Goal: Task Accomplishment & Management: Use online tool/utility

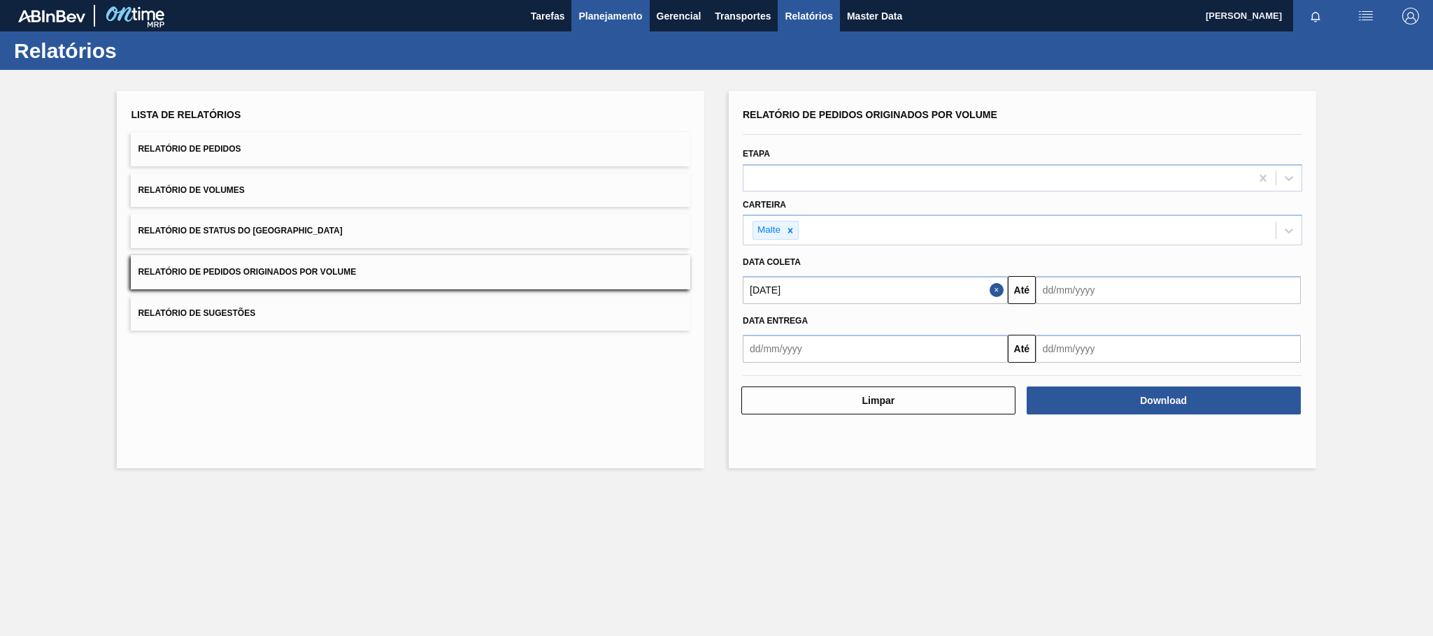
click at [602, 20] on span "Planejamento" at bounding box center [610, 16] width 64 height 17
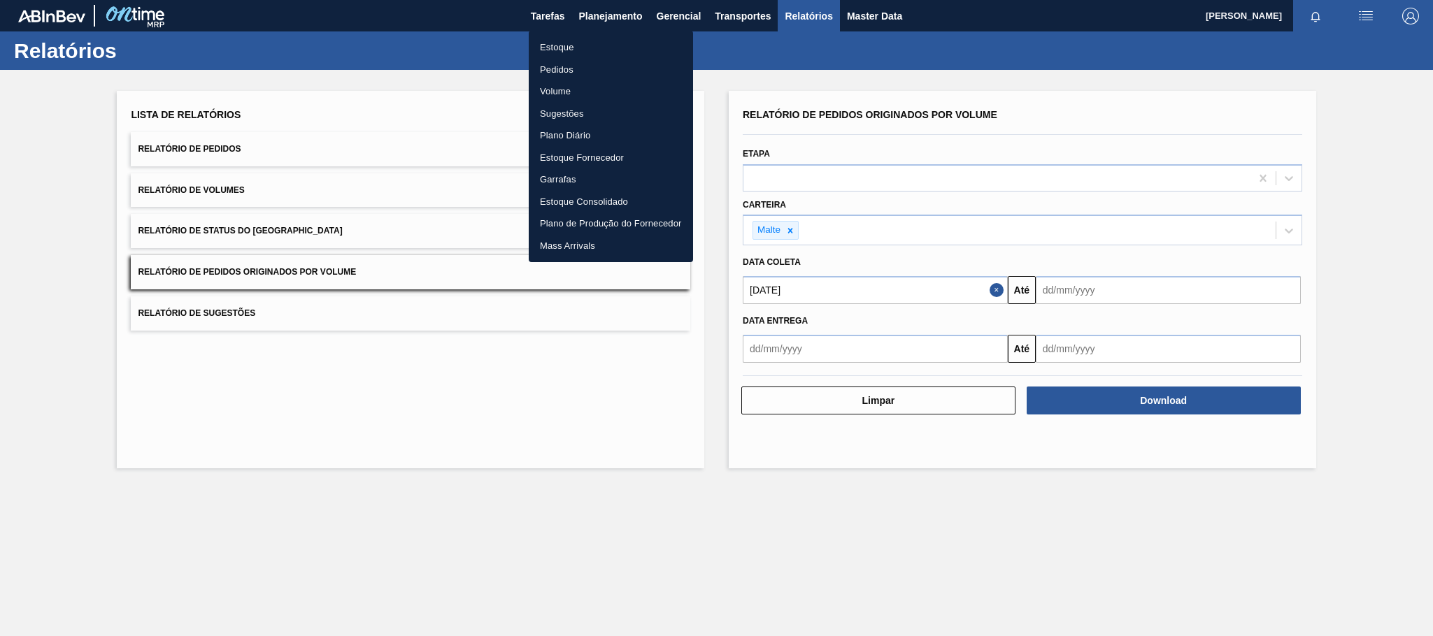
click at [548, 47] on li "Estoque" at bounding box center [611, 47] width 164 height 22
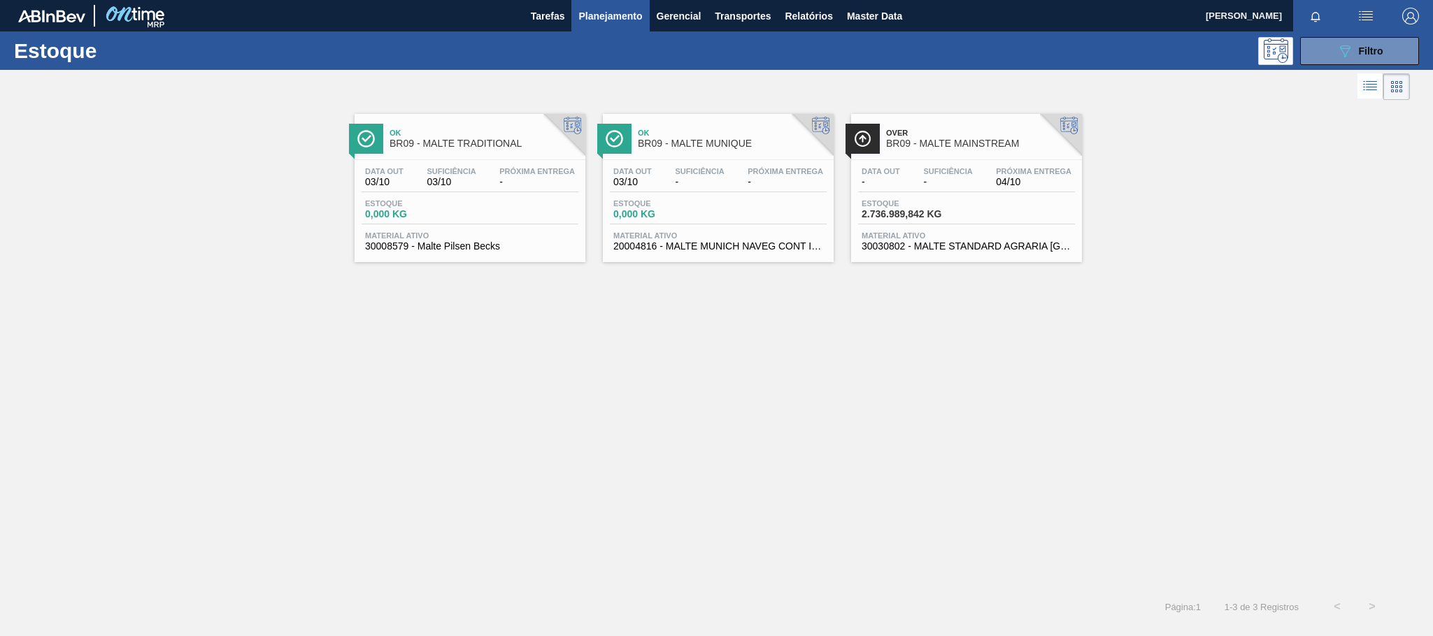
click at [926, 126] on div "Over BR09 - MALTE MAINSTREAM" at bounding box center [980, 138] width 189 height 31
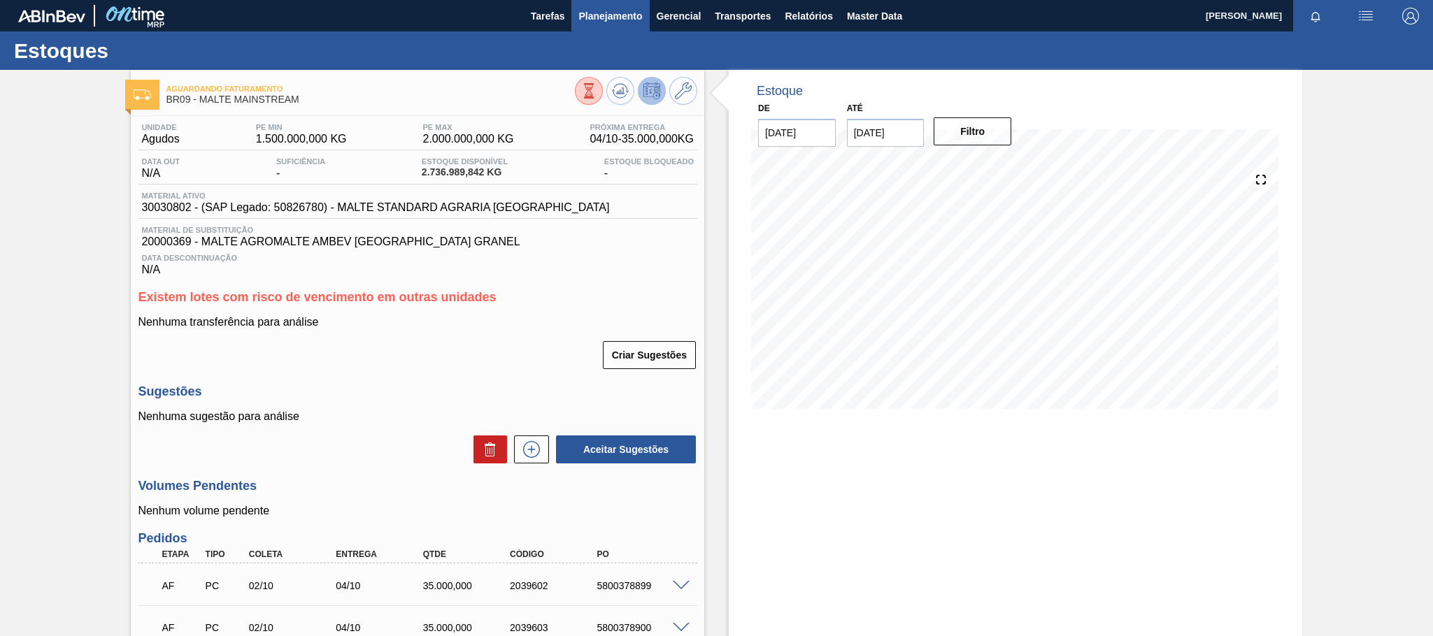
click at [602, 6] on button "Planejamento" at bounding box center [610, 15] width 78 height 31
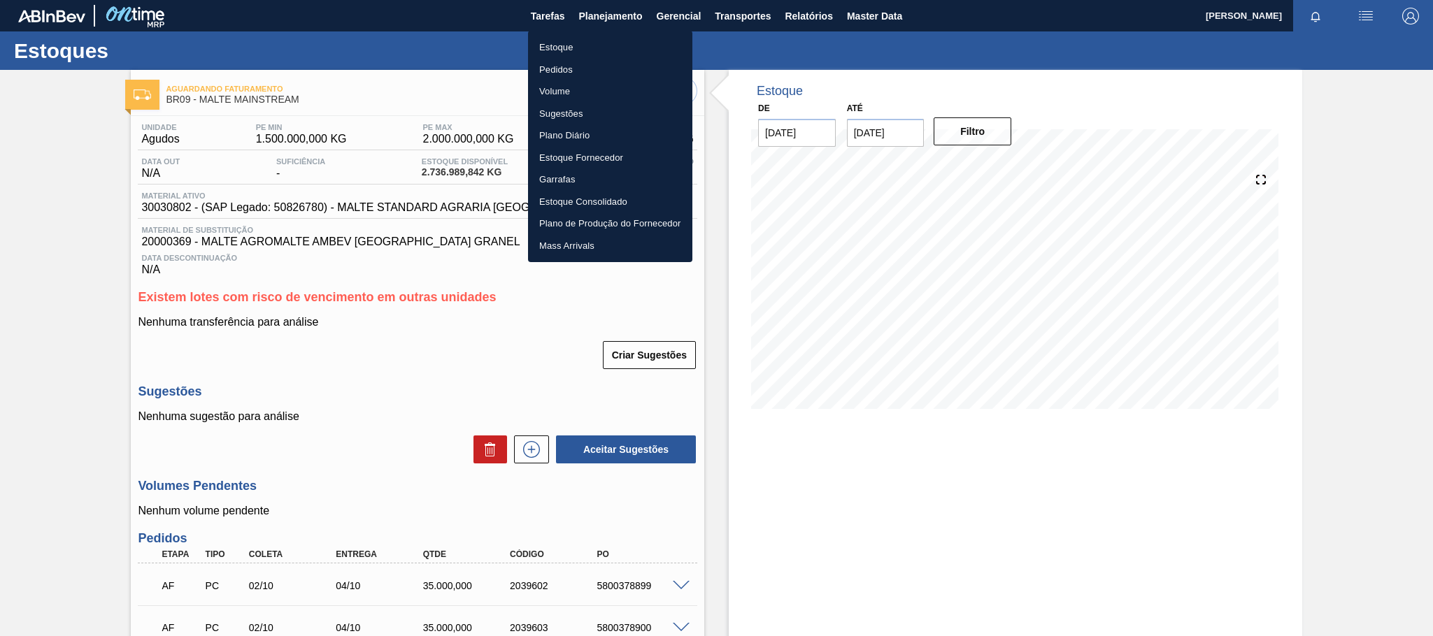
click at [562, 38] on li "Estoque" at bounding box center [610, 47] width 164 height 22
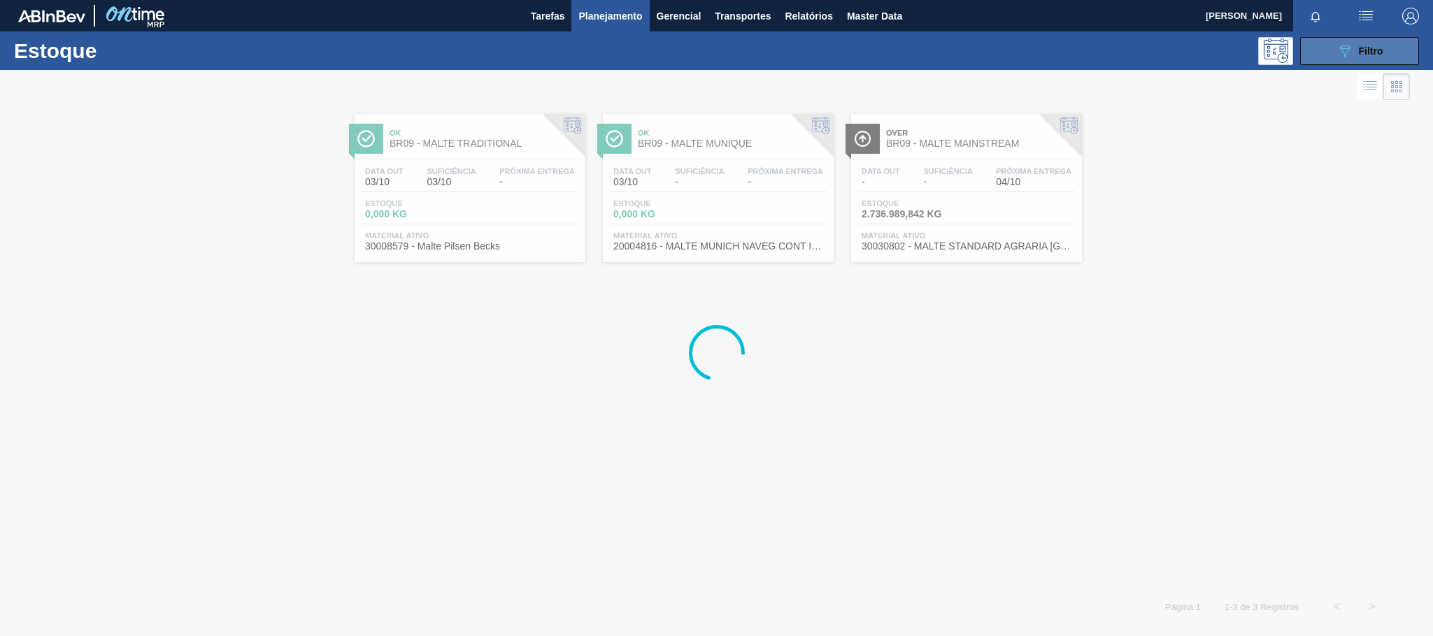
click at [1353, 52] on div "089F7B8B-B2A5-4AFE-B5C0-19BA573D28AC Filtro" at bounding box center [1359, 51] width 47 height 17
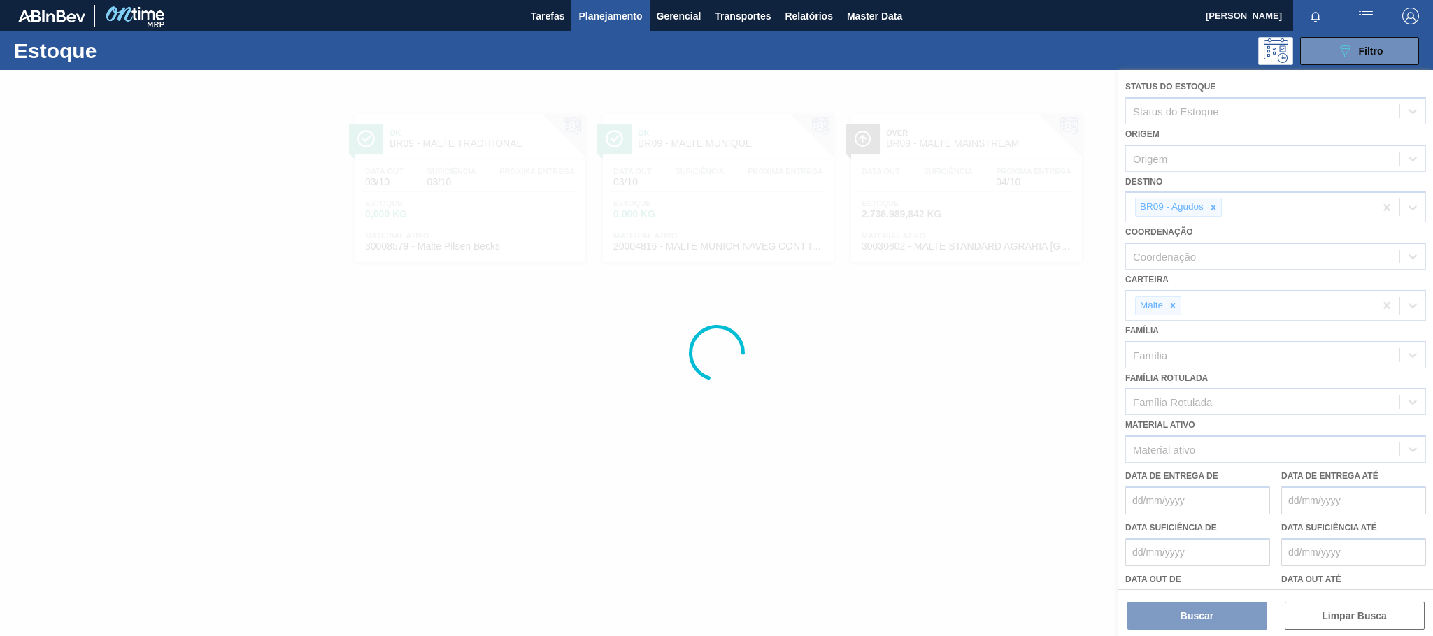
click at [1212, 206] on div at bounding box center [716, 353] width 1433 height 566
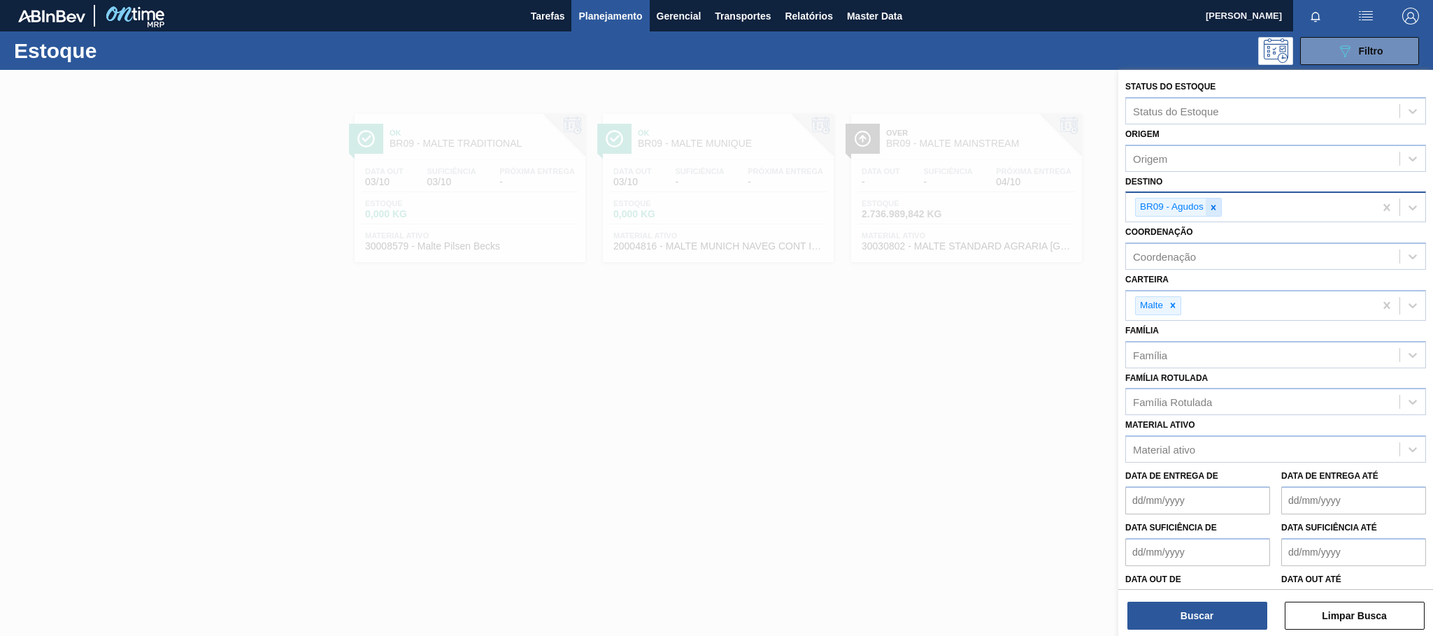
click at [1217, 210] on icon at bounding box center [1213, 208] width 10 height 10
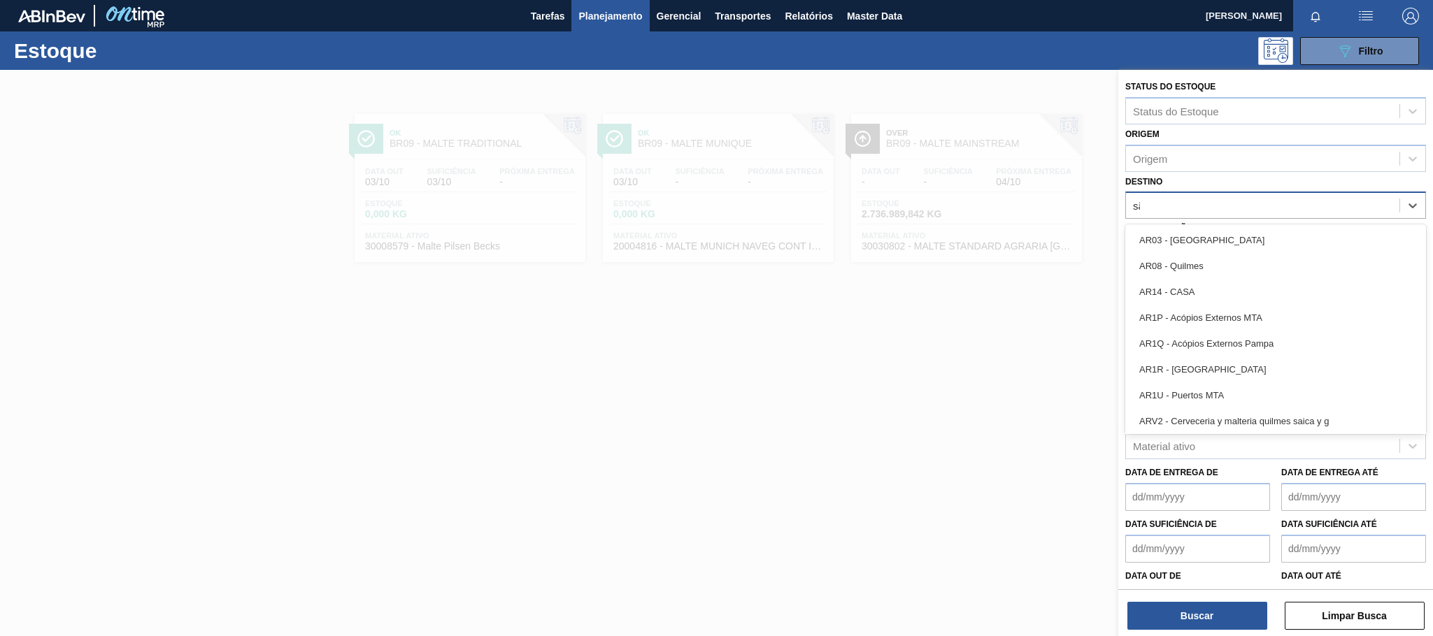
type input "são"
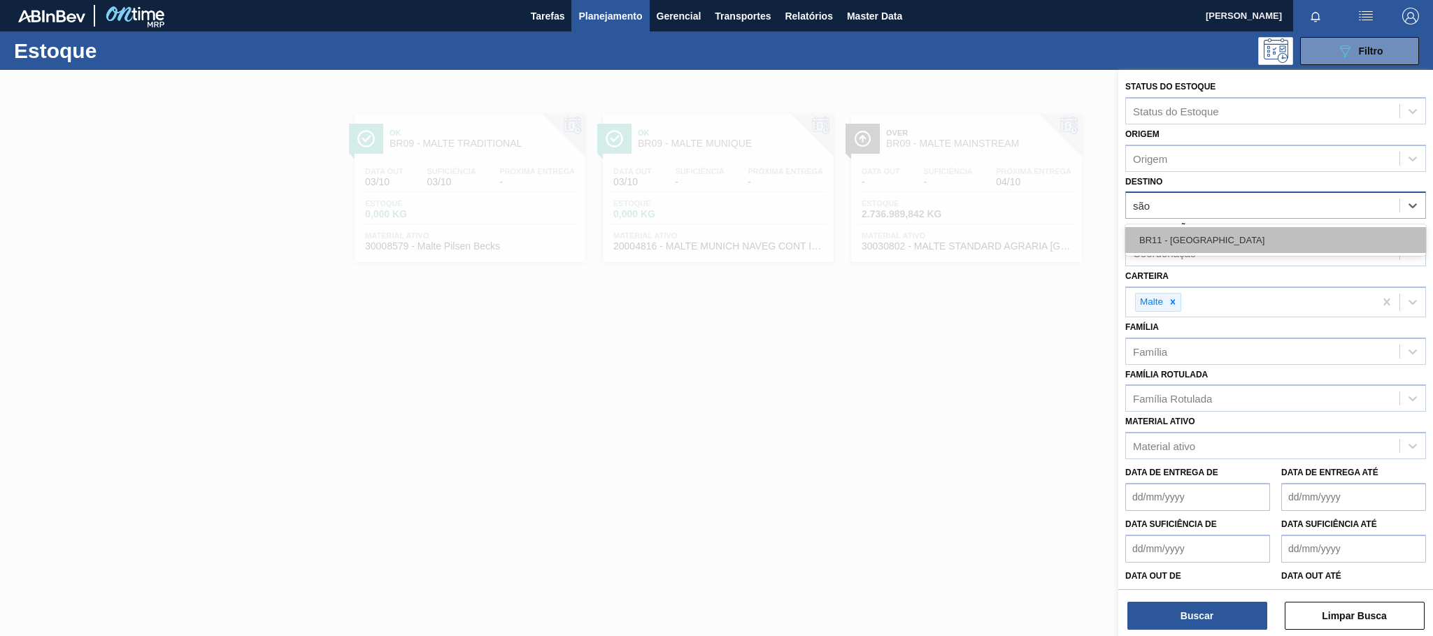
click at [1198, 237] on div "BR11 - [GEOGRAPHIC_DATA]" at bounding box center [1275, 240] width 301 height 26
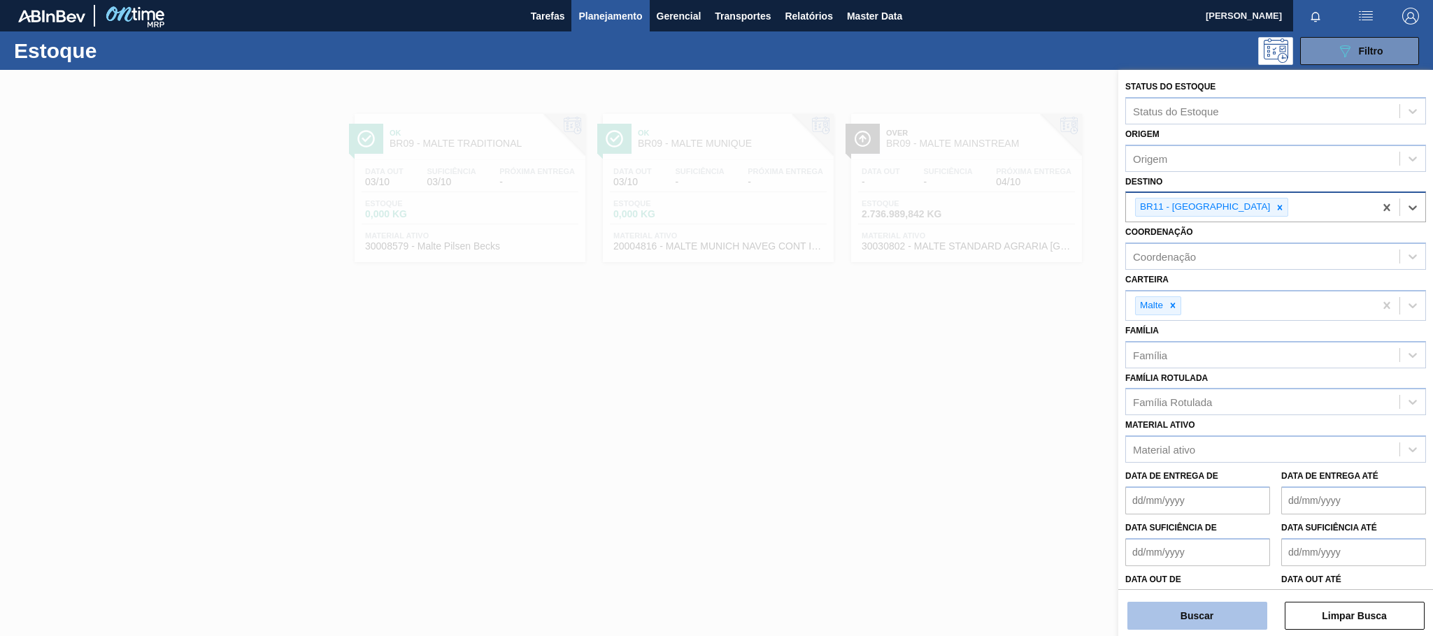
click at [1209, 613] on button "Buscar" at bounding box center [1197, 616] width 140 height 28
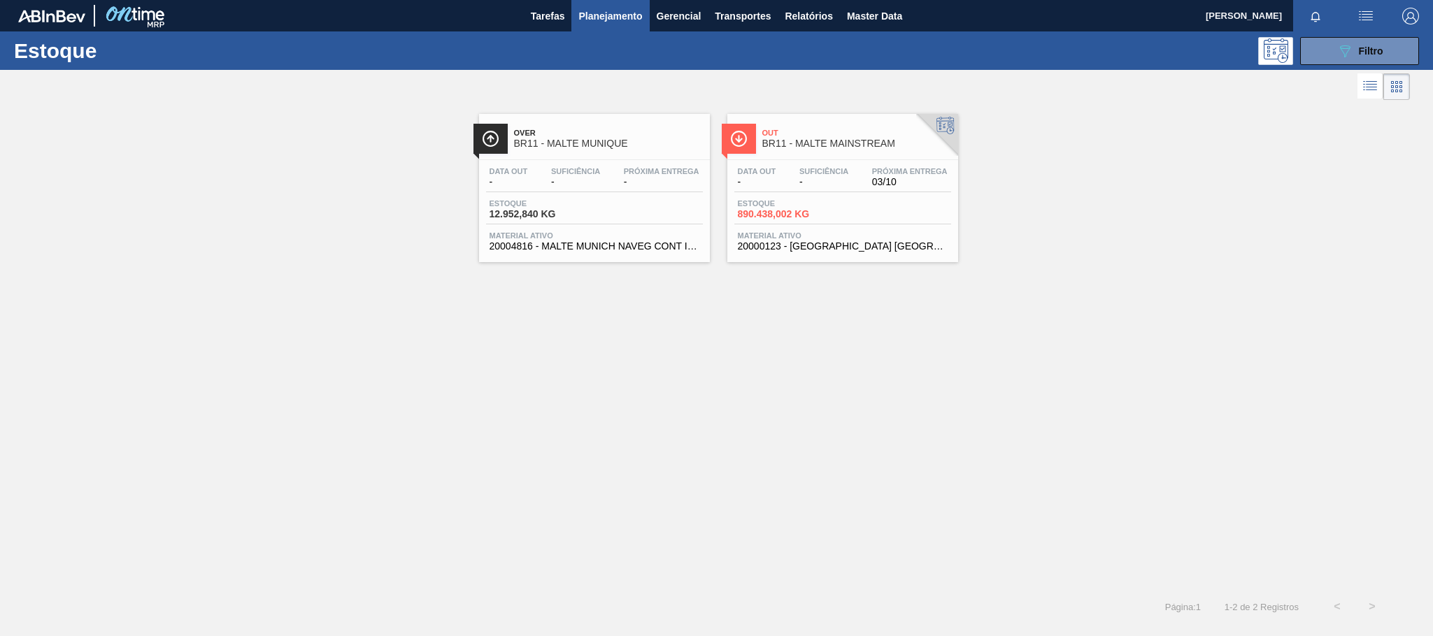
click at [787, 149] on span "BR11 - MALTE MAINSTREAM" at bounding box center [856, 143] width 189 height 10
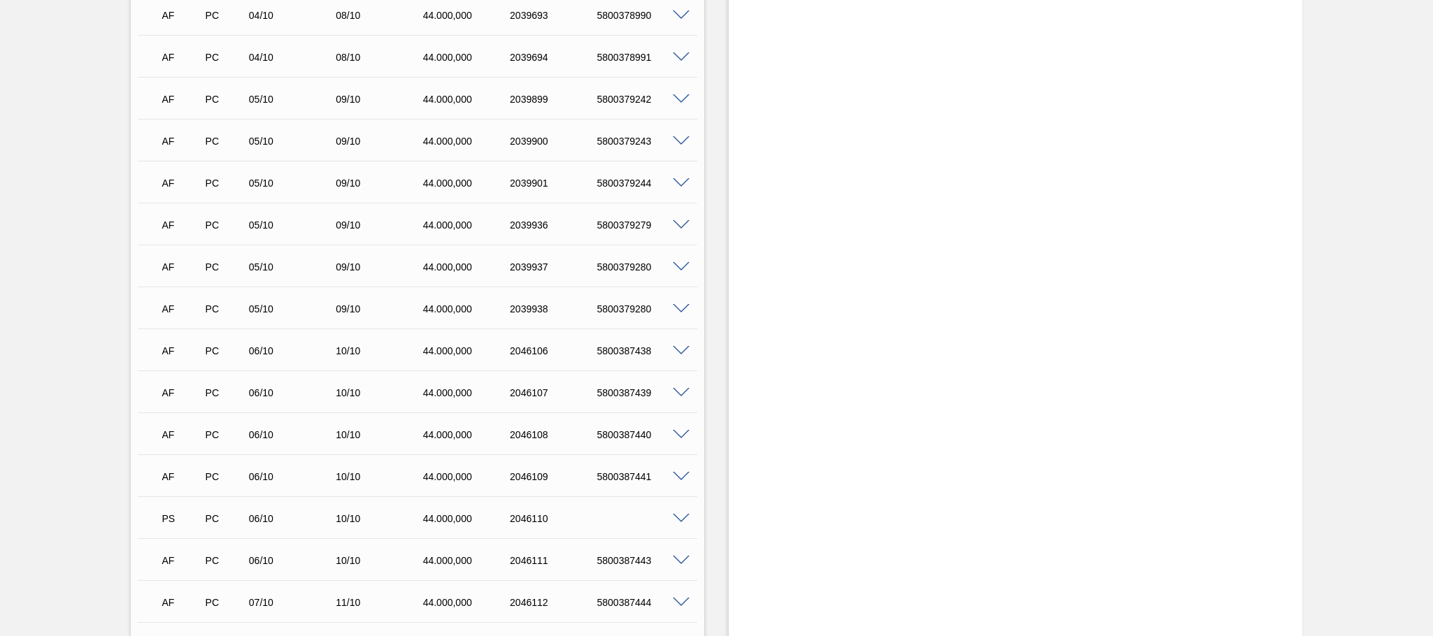
scroll to position [2622, 0]
click at [672, 303] on div at bounding box center [683, 308] width 28 height 10
click at [676, 304] on span at bounding box center [681, 309] width 17 height 10
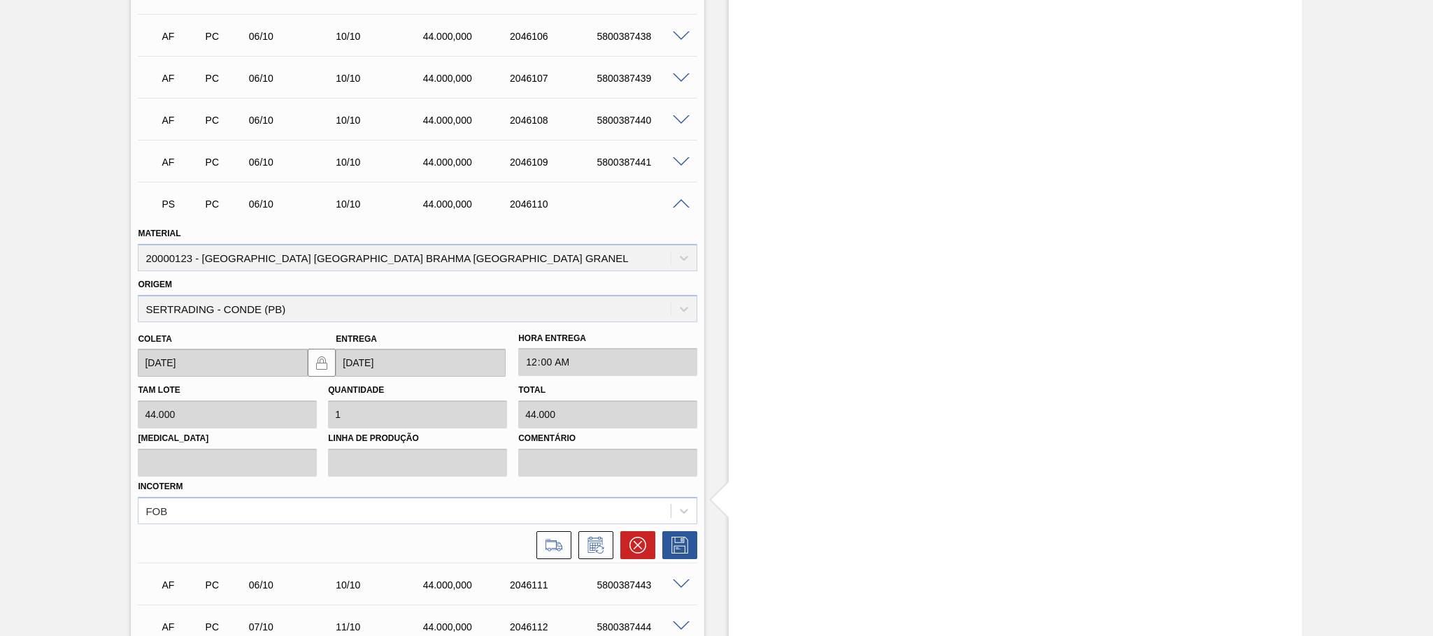
scroll to position [2937, 0]
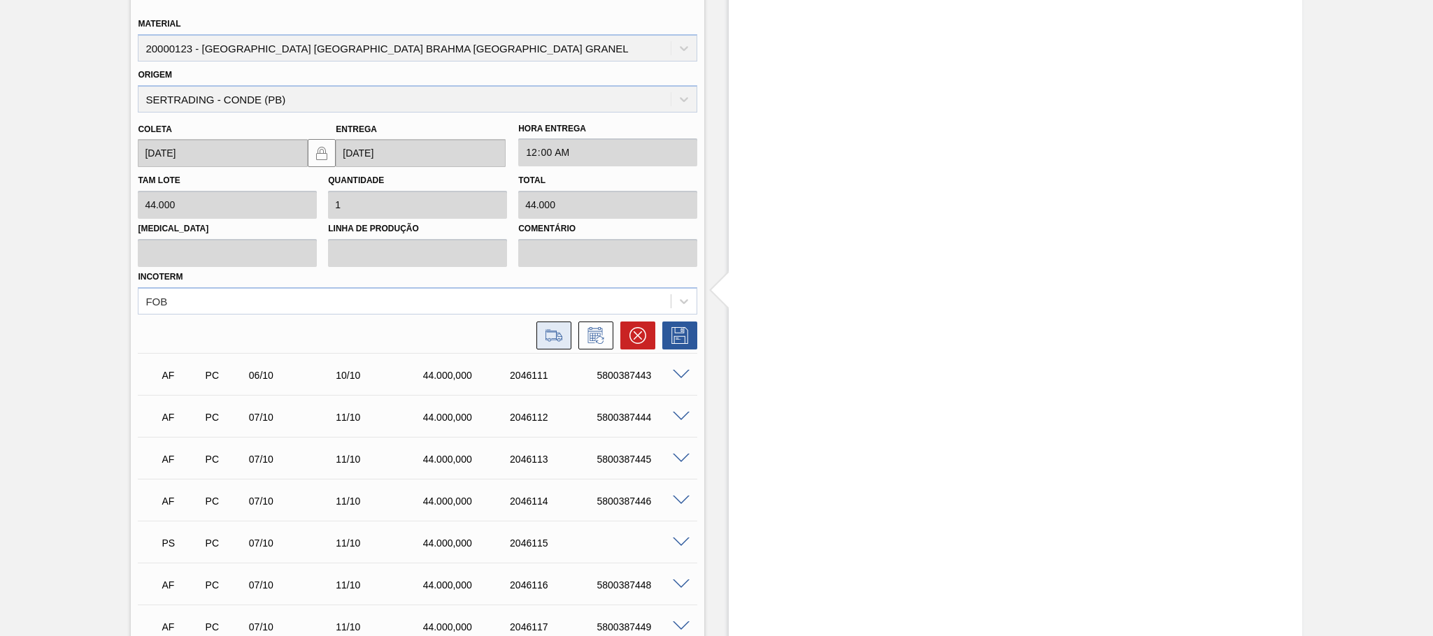
click at [546, 329] on icon at bounding box center [554, 335] width 22 height 17
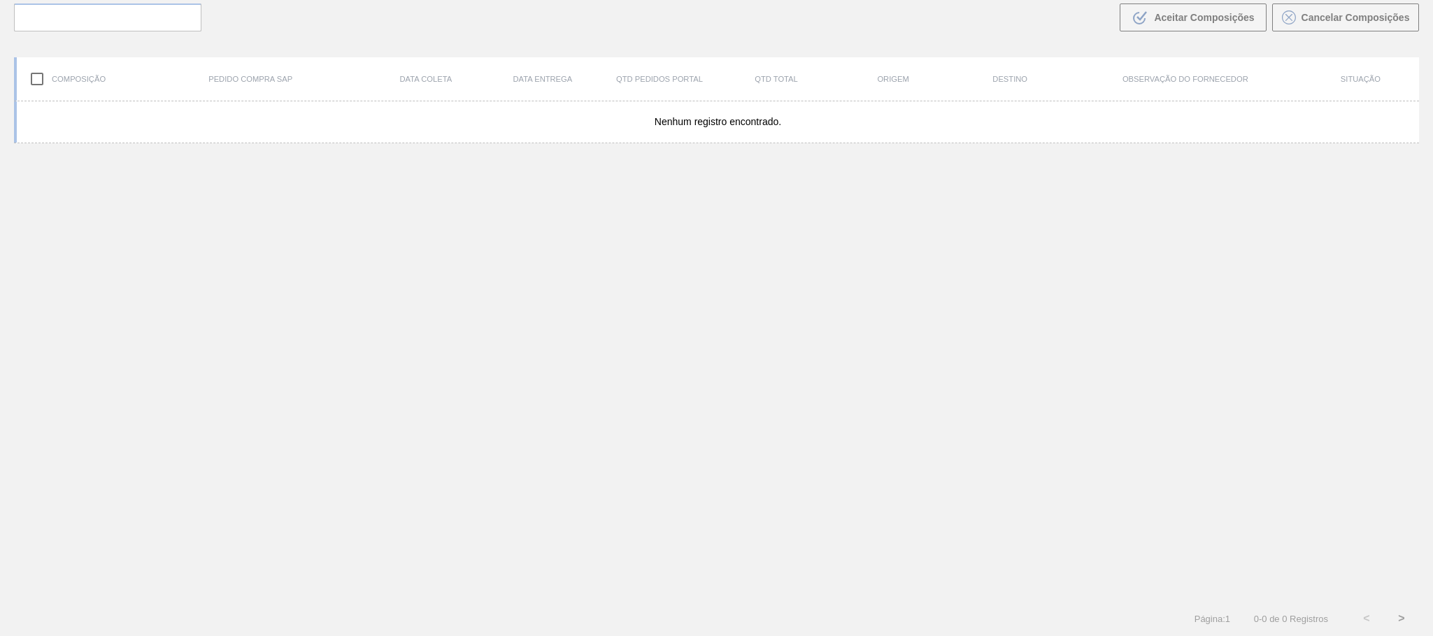
scroll to position [101, 0]
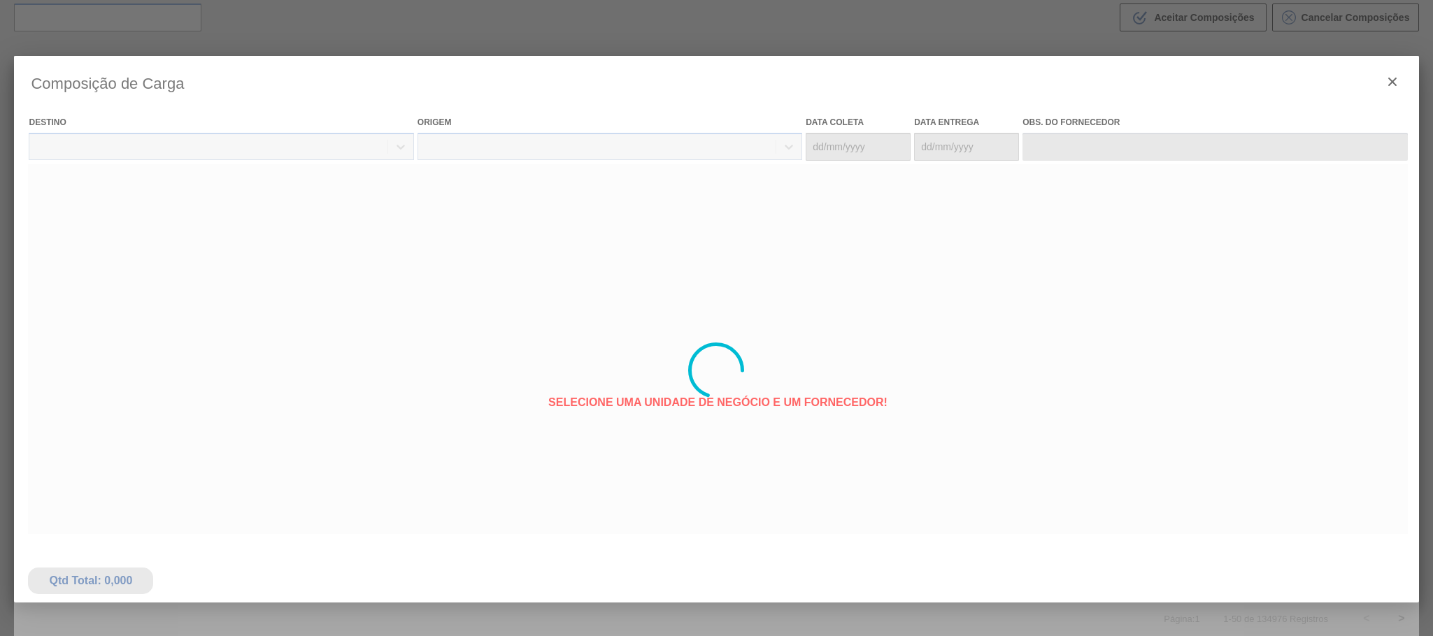
type coleta "[DATE]"
type Entrega "[DATE]"
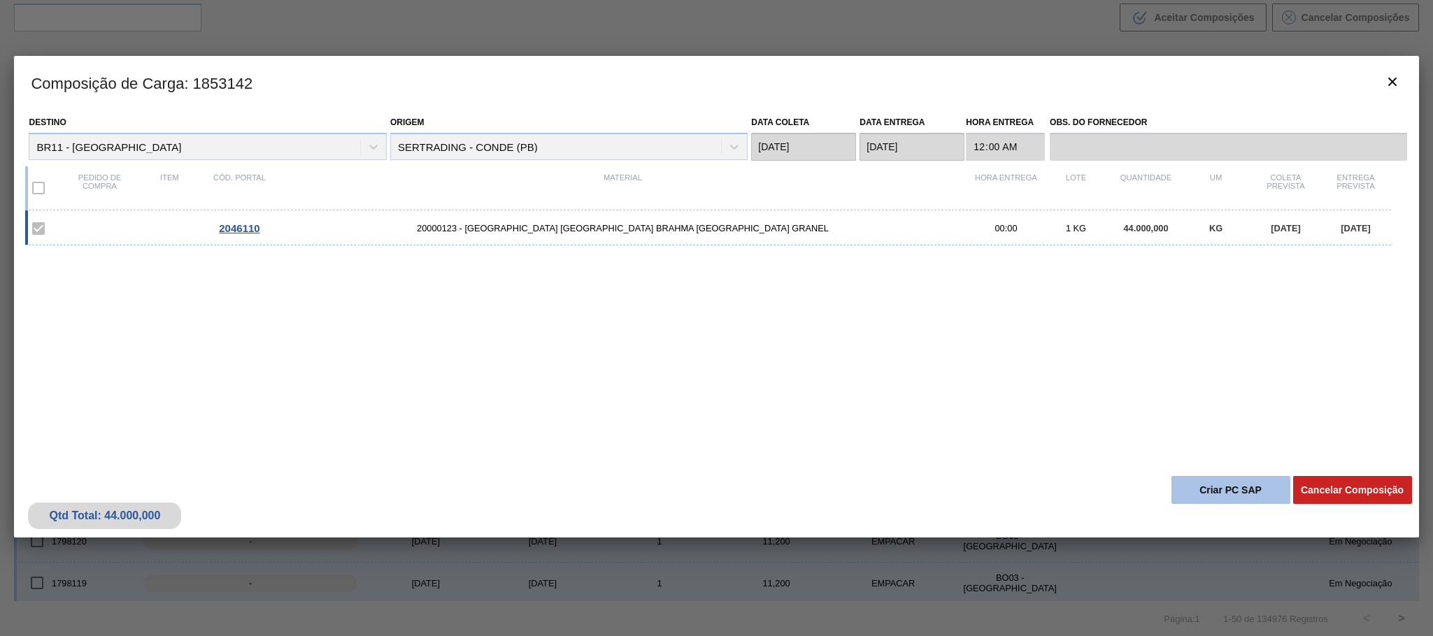
click at [1236, 487] on button "Criar PC SAP" at bounding box center [1230, 490] width 119 height 28
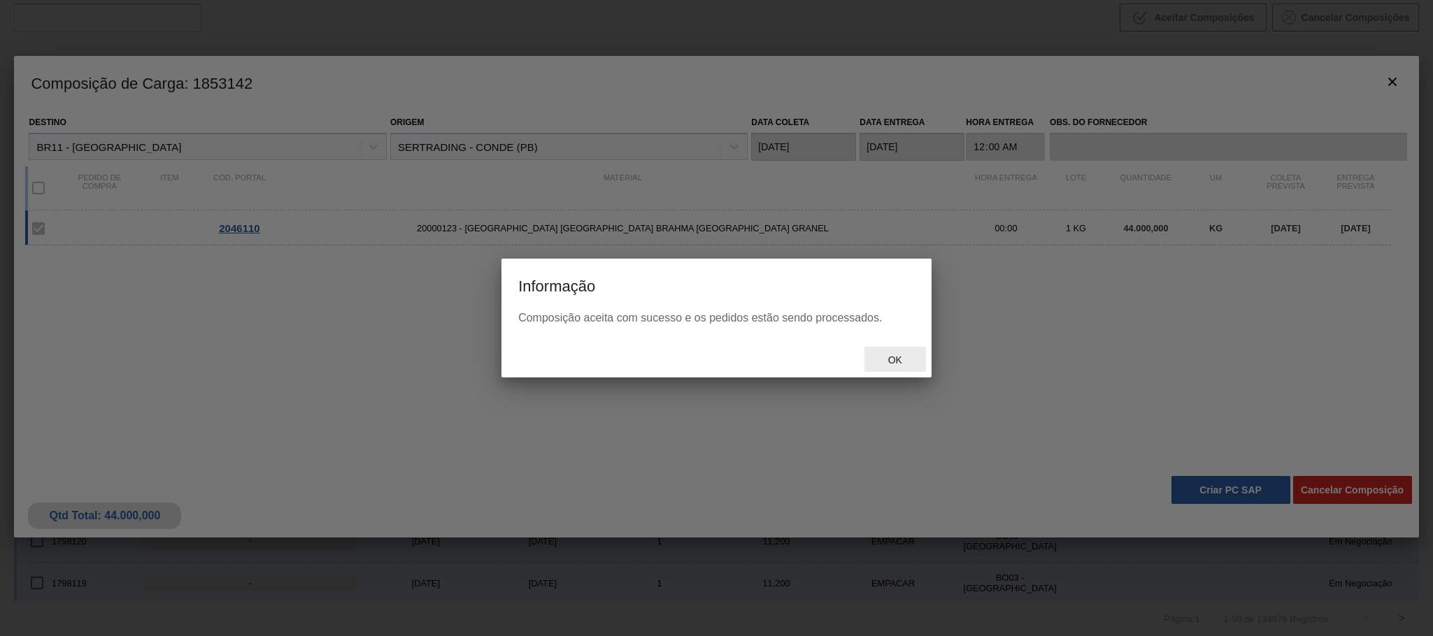
click at [896, 352] on div "Ok" at bounding box center [895, 360] width 62 height 26
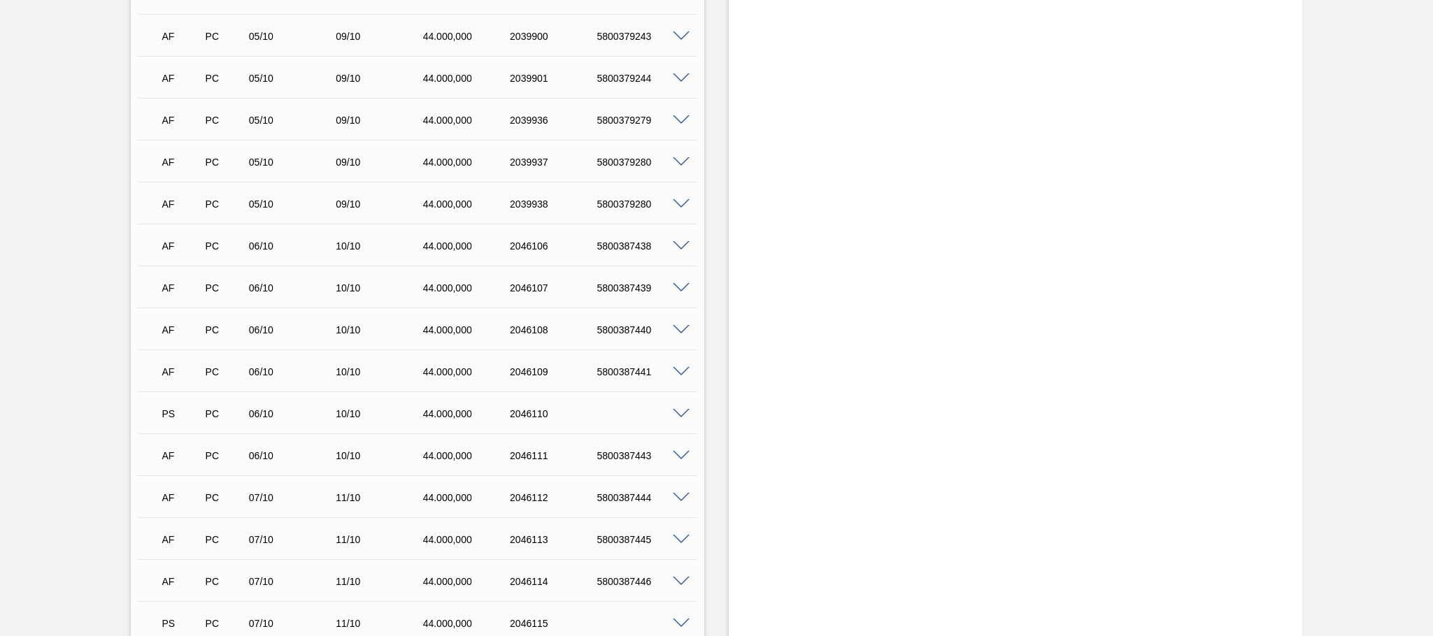
scroll to position [2832, 0]
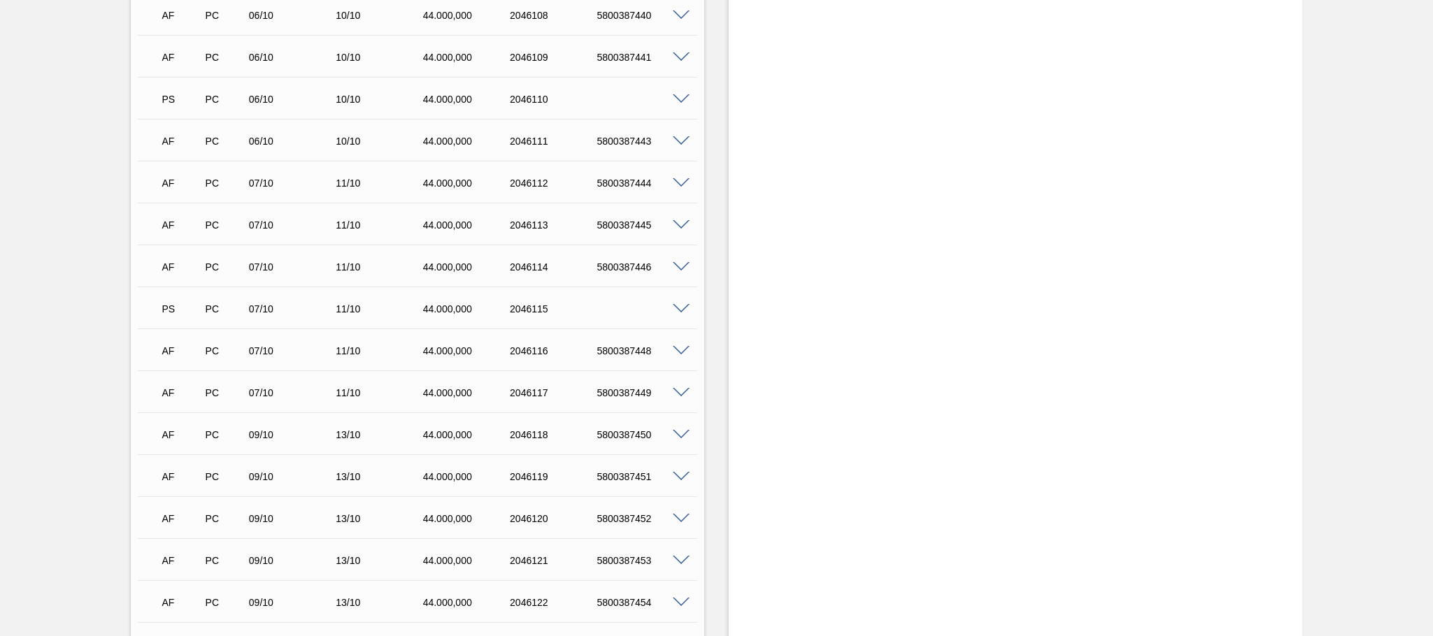
click at [680, 304] on span at bounding box center [681, 309] width 17 height 10
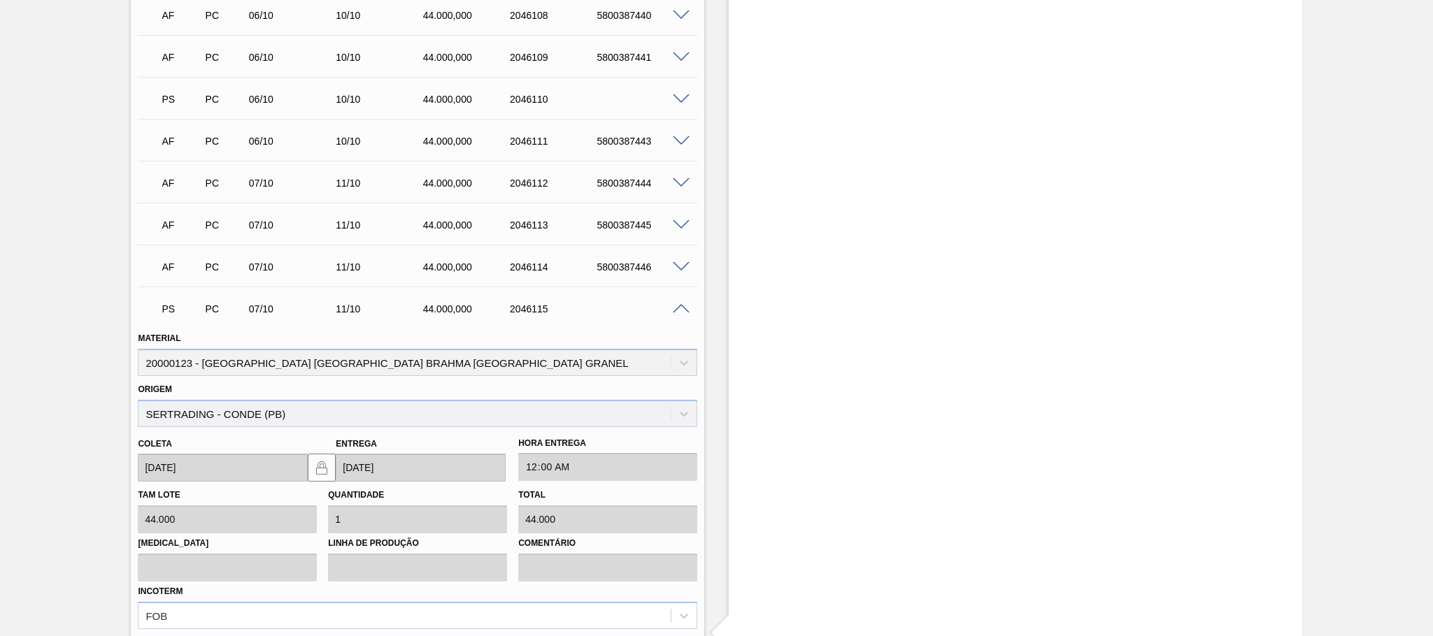
scroll to position [3147, 0]
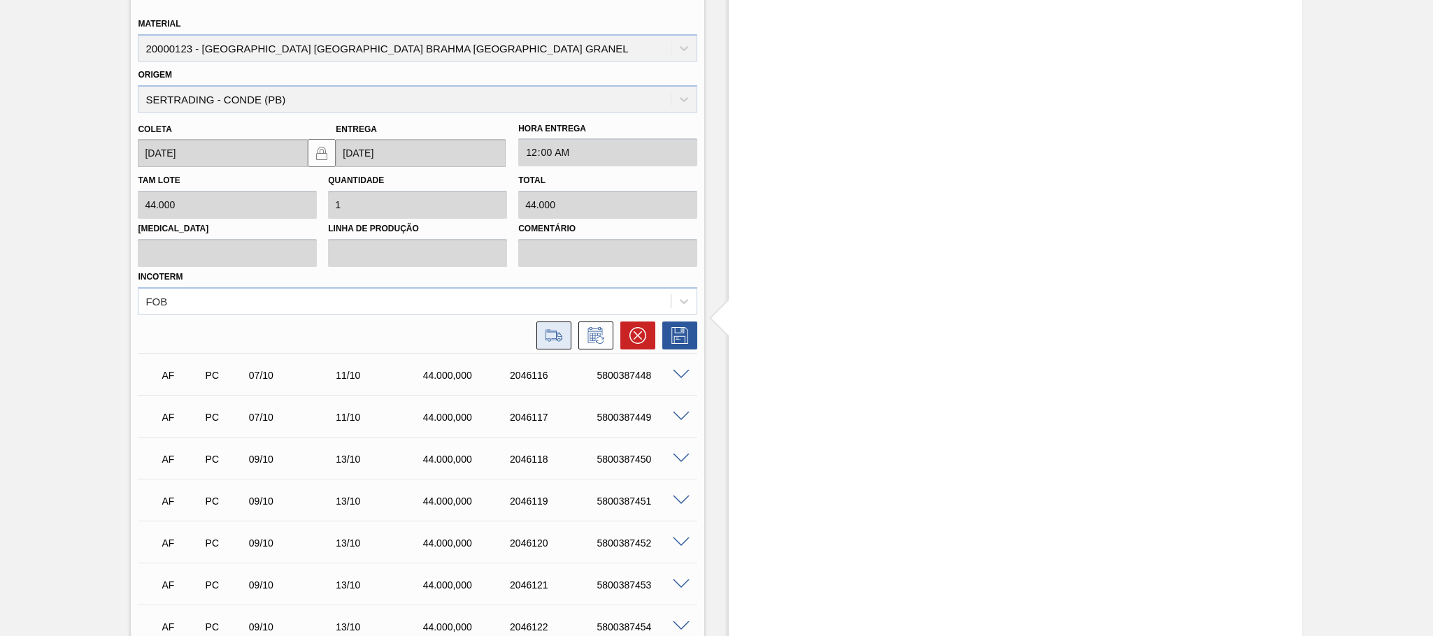
click at [543, 329] on icon at bounding box center [554, 335] width 22 height 17
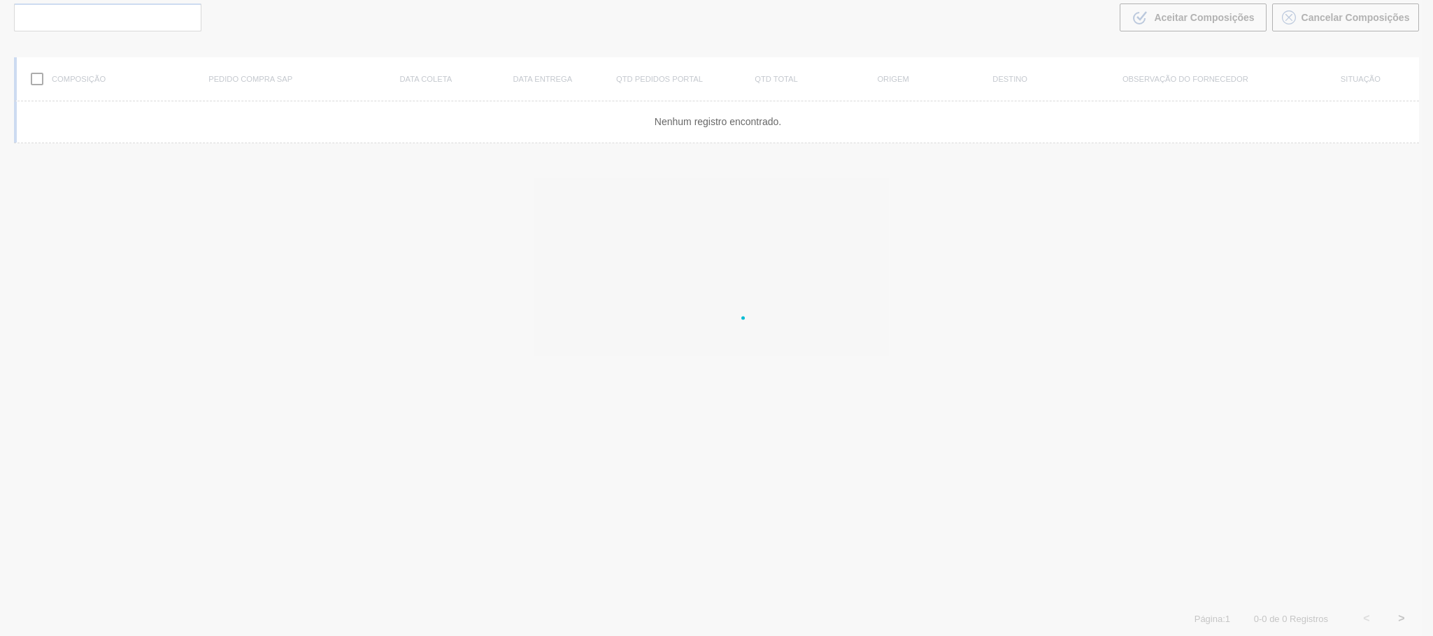
scroll to position [101, 0]
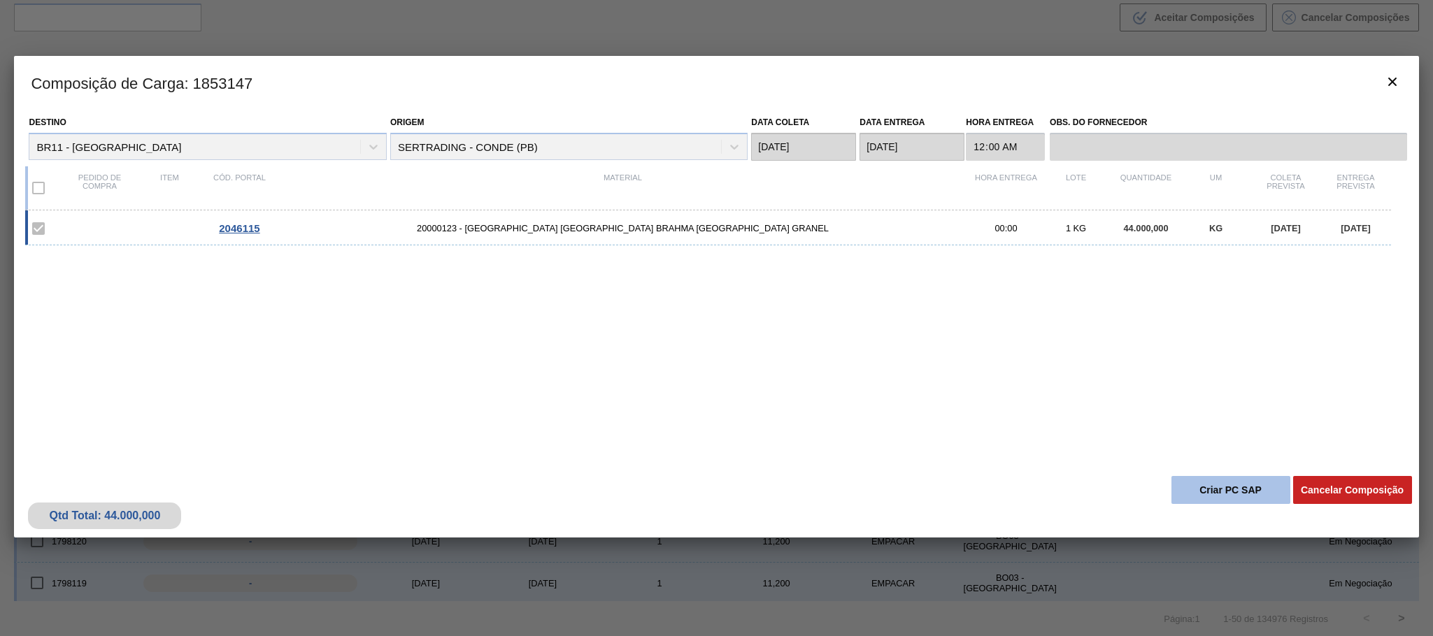
click at [1242, 491] on button "Criar PC SAP" at bounding box center [1230, 490] width 119 height 28
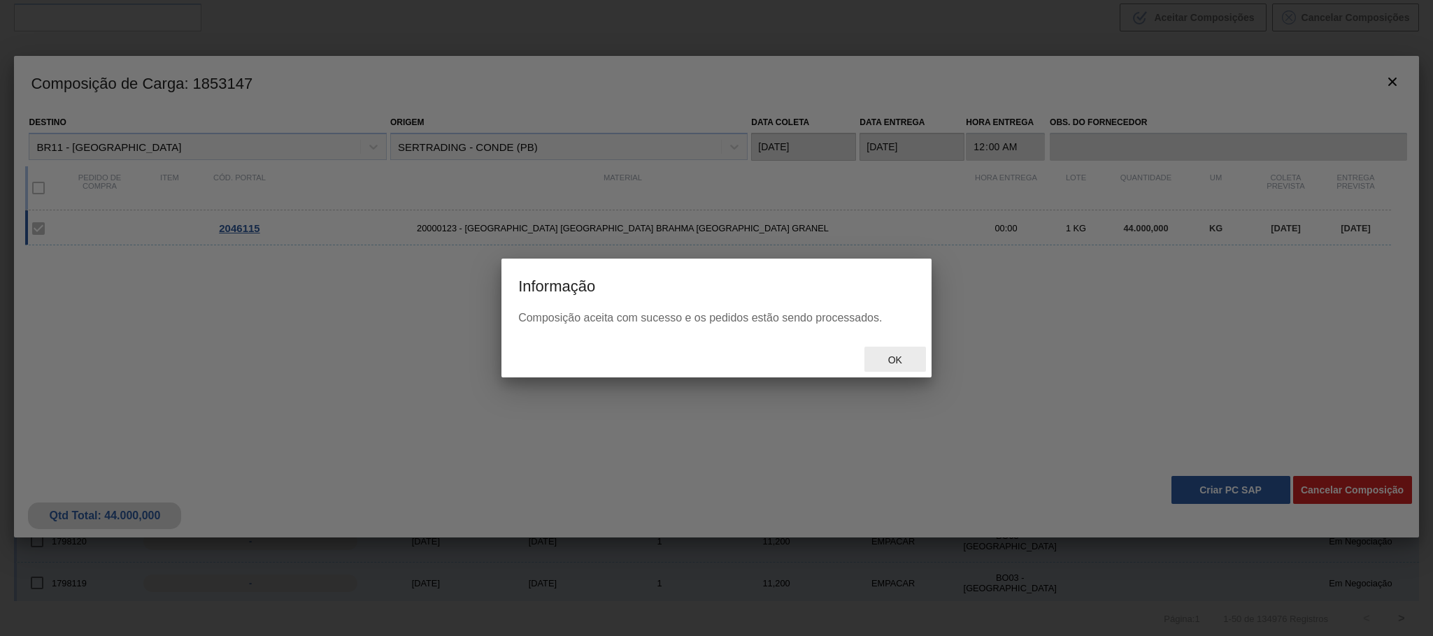
click at [884, 355] on span "Ok" at bounding box center [895, 360] width 36 height 11
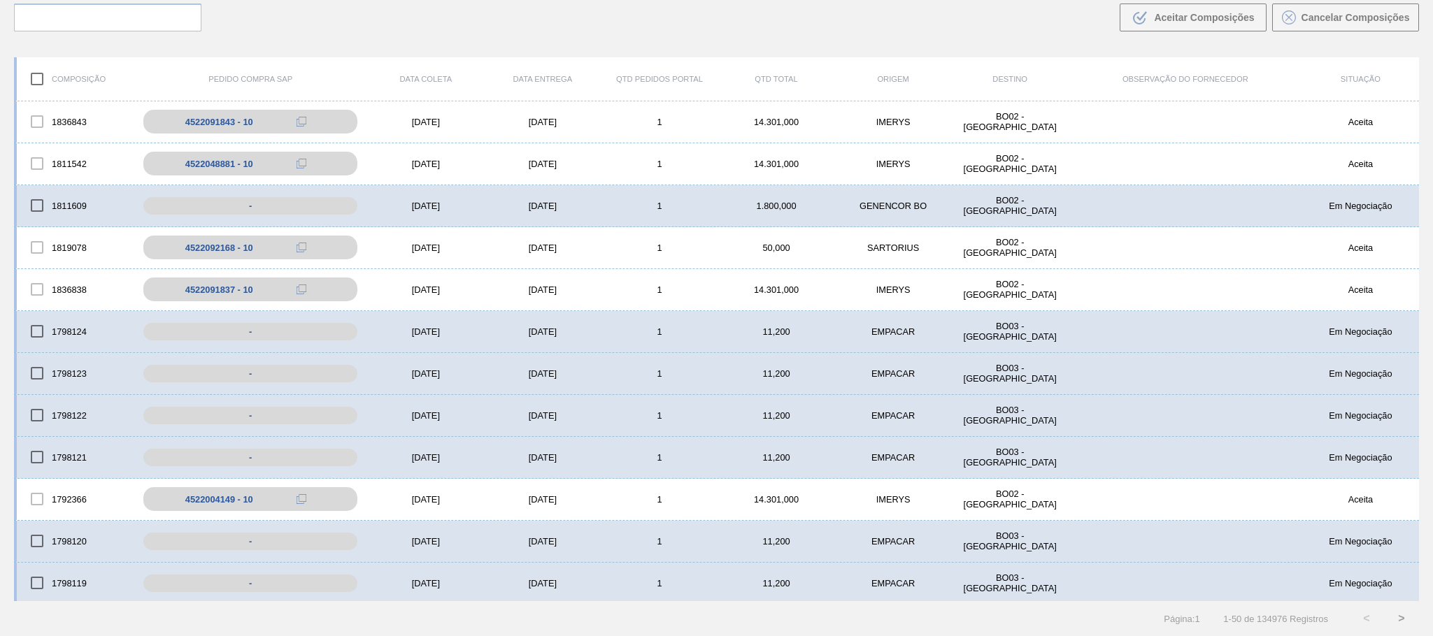
scroll to position [0, 0]
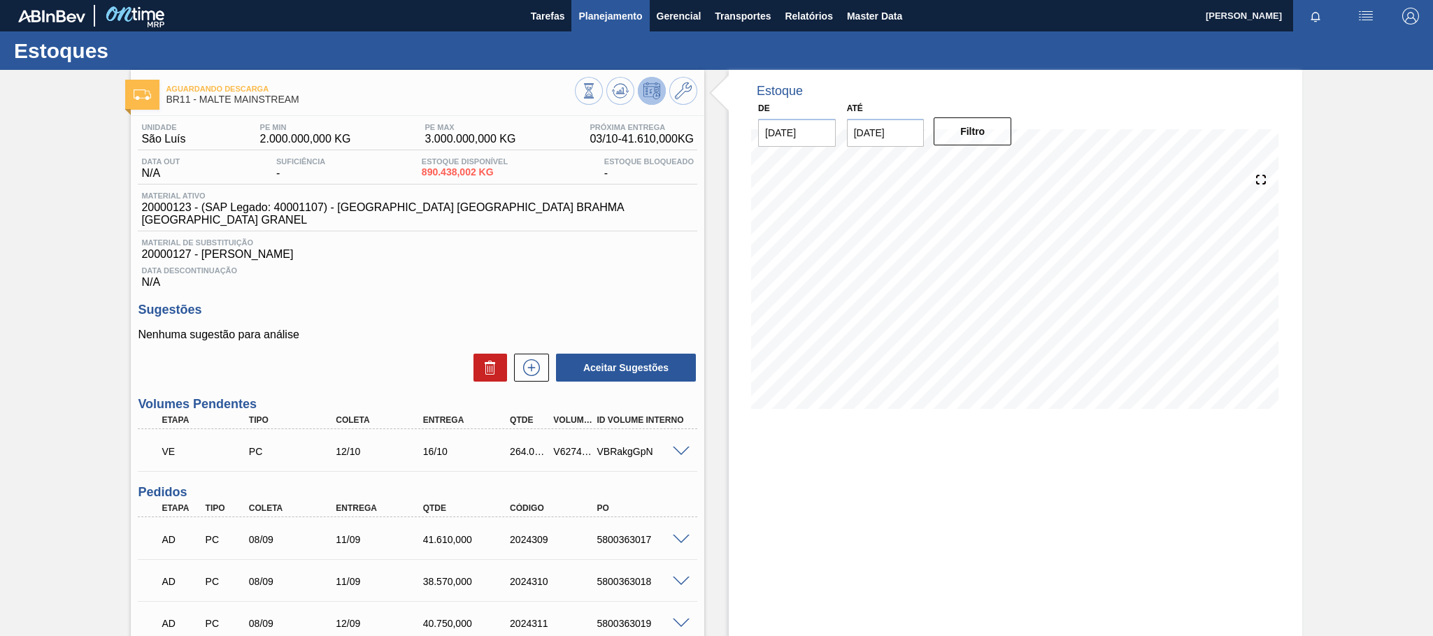
click at [617, 5] on button "Planejamento" at bounding box center [610, 15] width 78 height 31
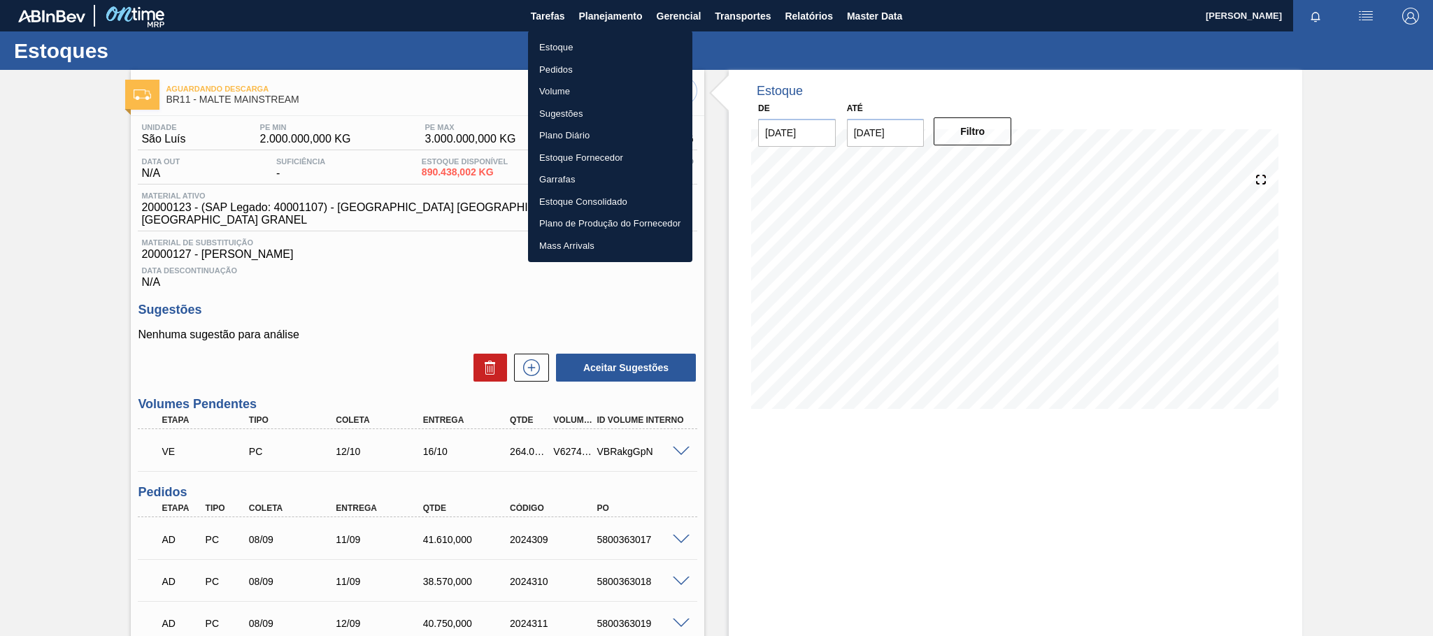
click at [565, 45] on li "Estoque" at bounding box center [610, 47] width 164 height 22
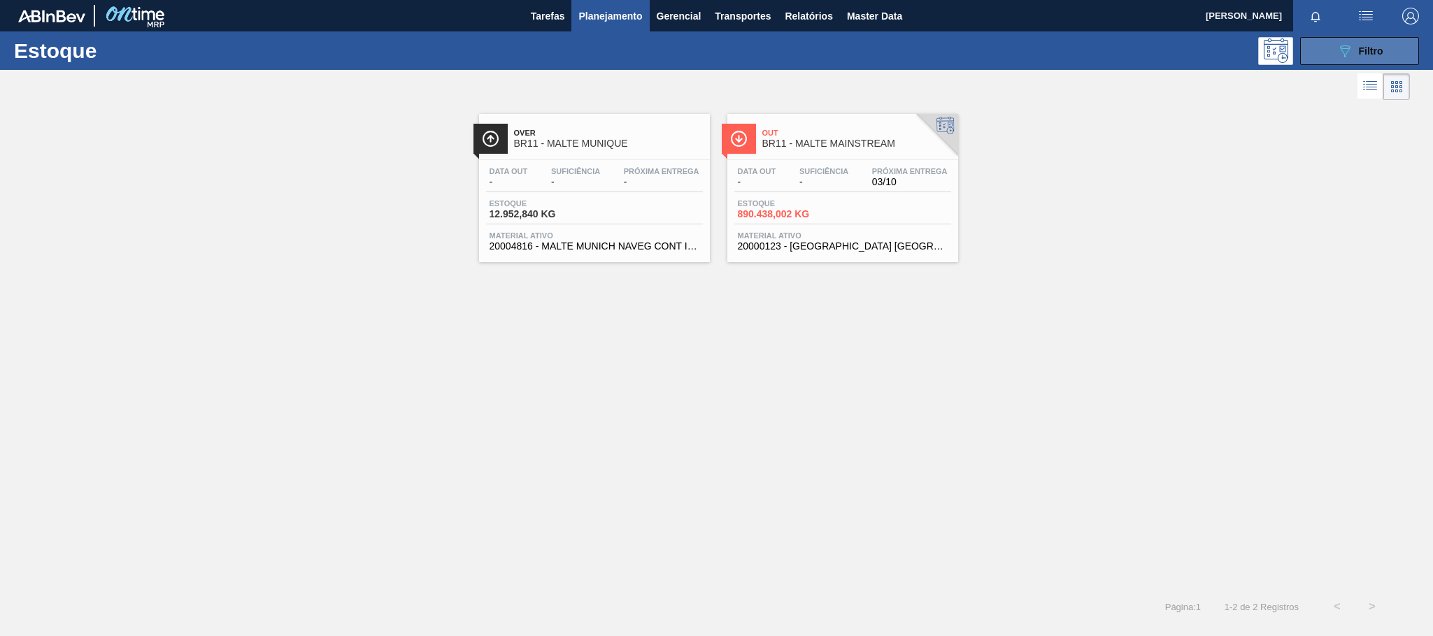
click at [1378, 41] on button "089F7B8B-B2A5-4AFE-B5C0-19BA573D28AC Filtro" at bounding box center [1359, 51] width 119 height 28
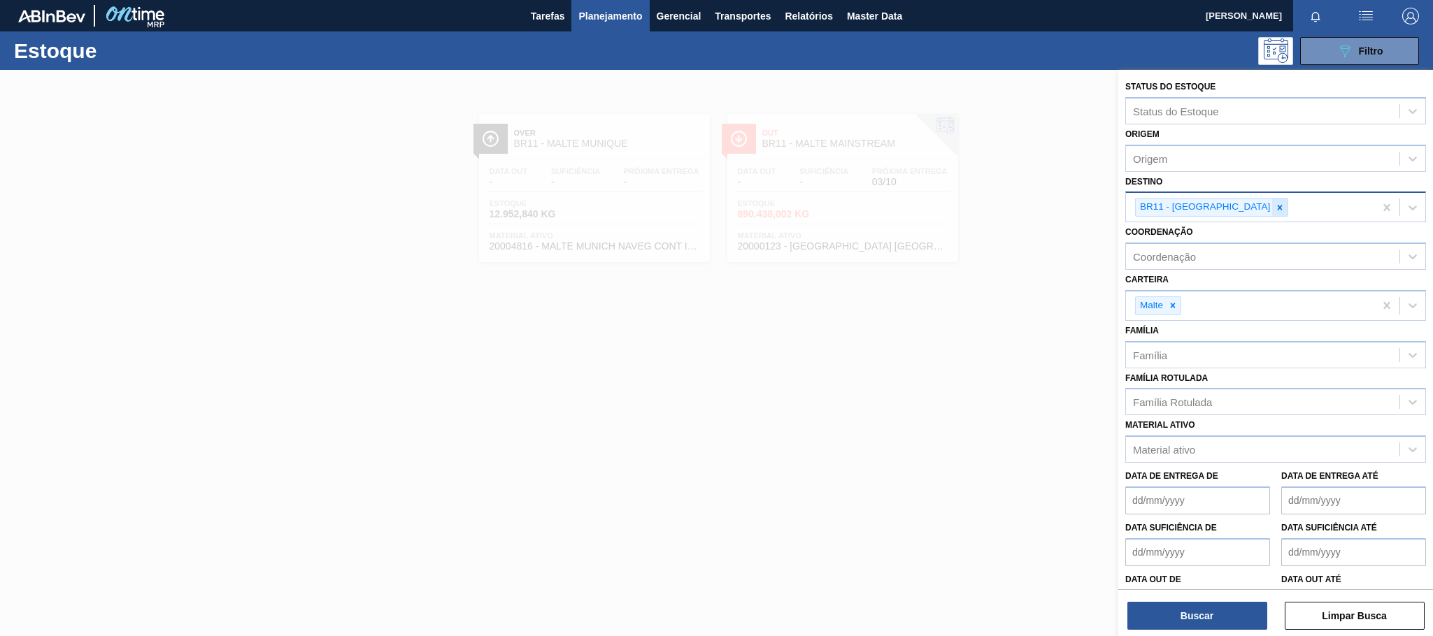
click at [1275, 208] on icon at bounding box center [1280, 208] width 10 height 10
type input "lages"
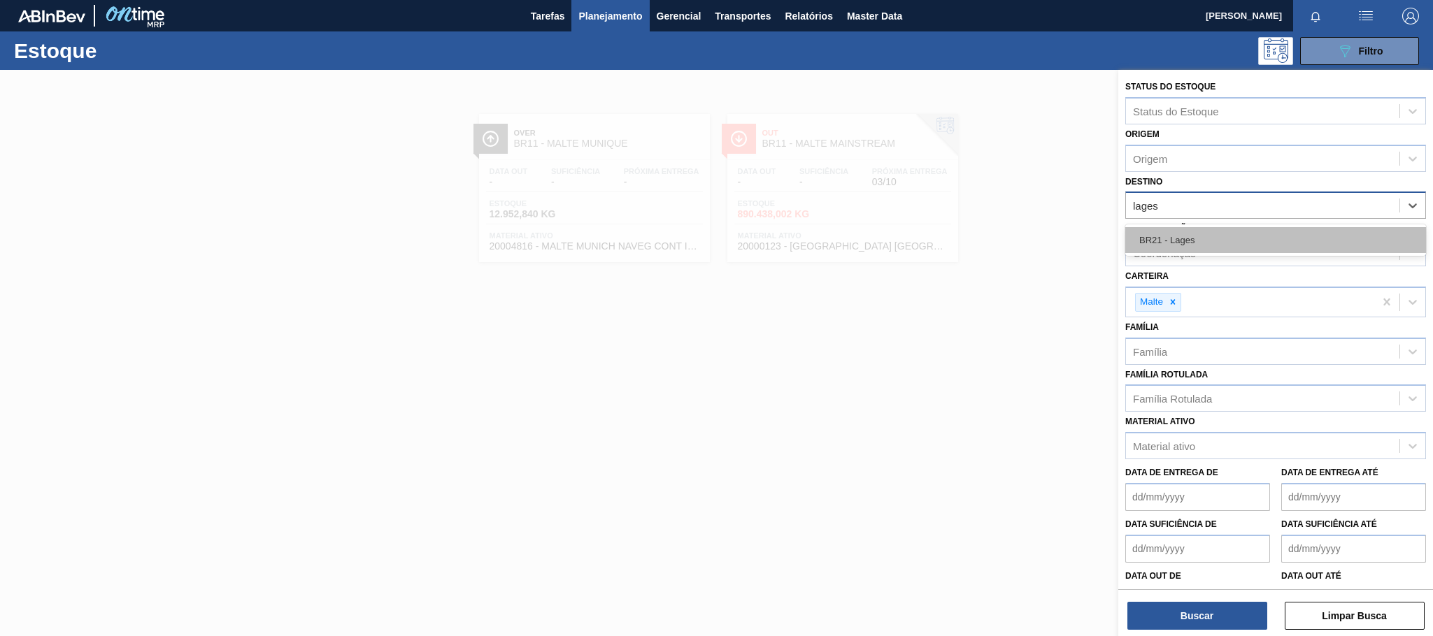
click at [1182, 248] on div "BR21 - Lages" at bounding box center [1275, 240] width 301 height 26
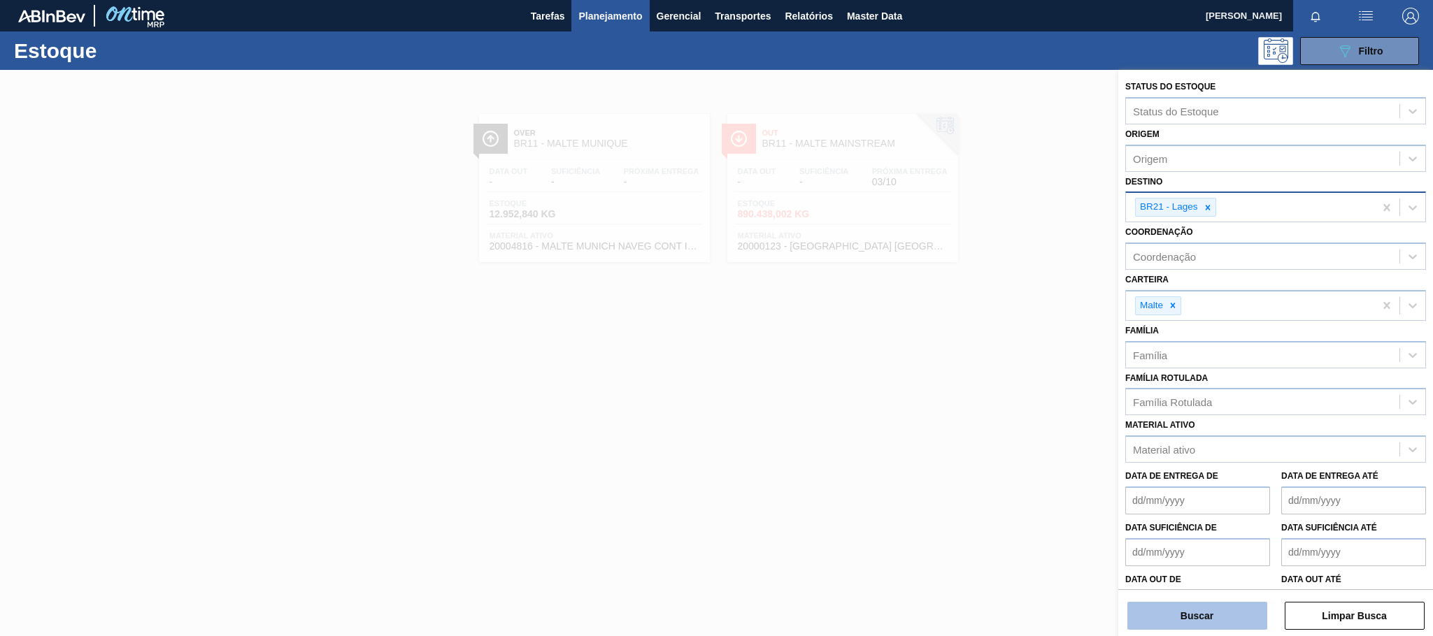
click at [1198, 615] on button "Buscar" at bounding box center [1197, 616] width 140 height 28
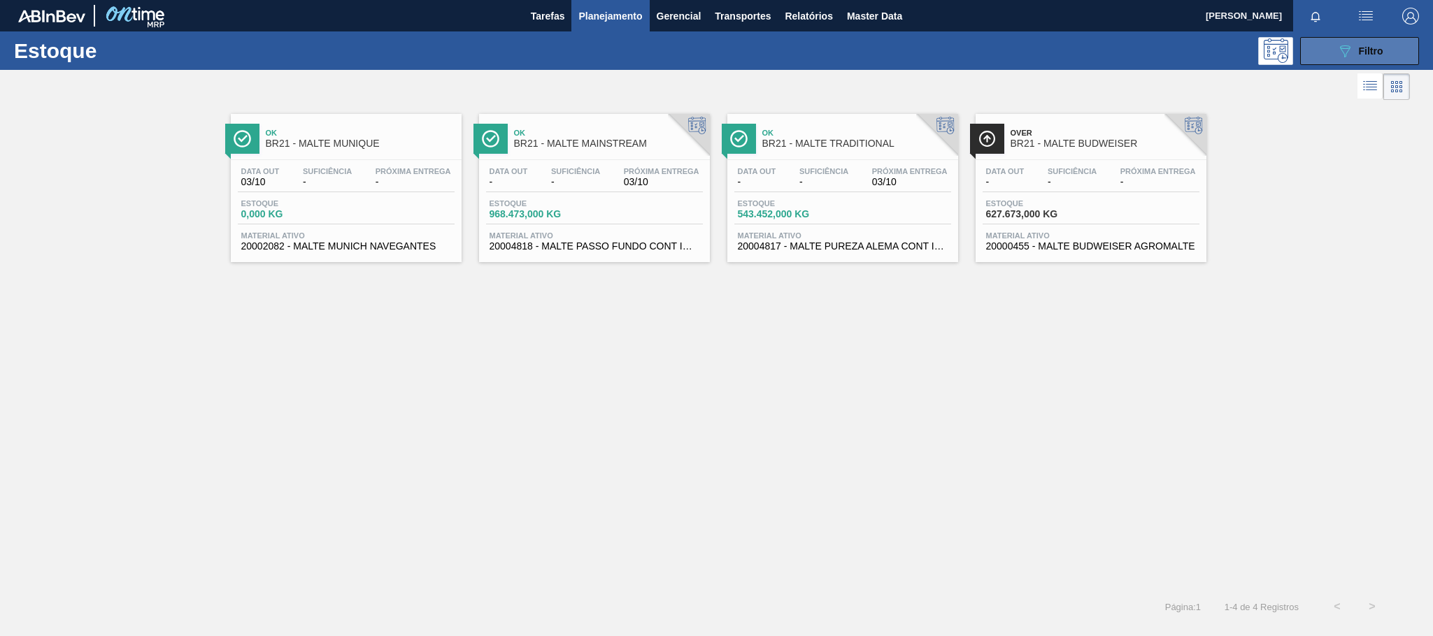
click at [1355, 55] on div "089F7B8B-B2A5-4AFE-B5C0-19BA573D28AC Filtro" at bounding box center [1359, 51] width 47 height 17
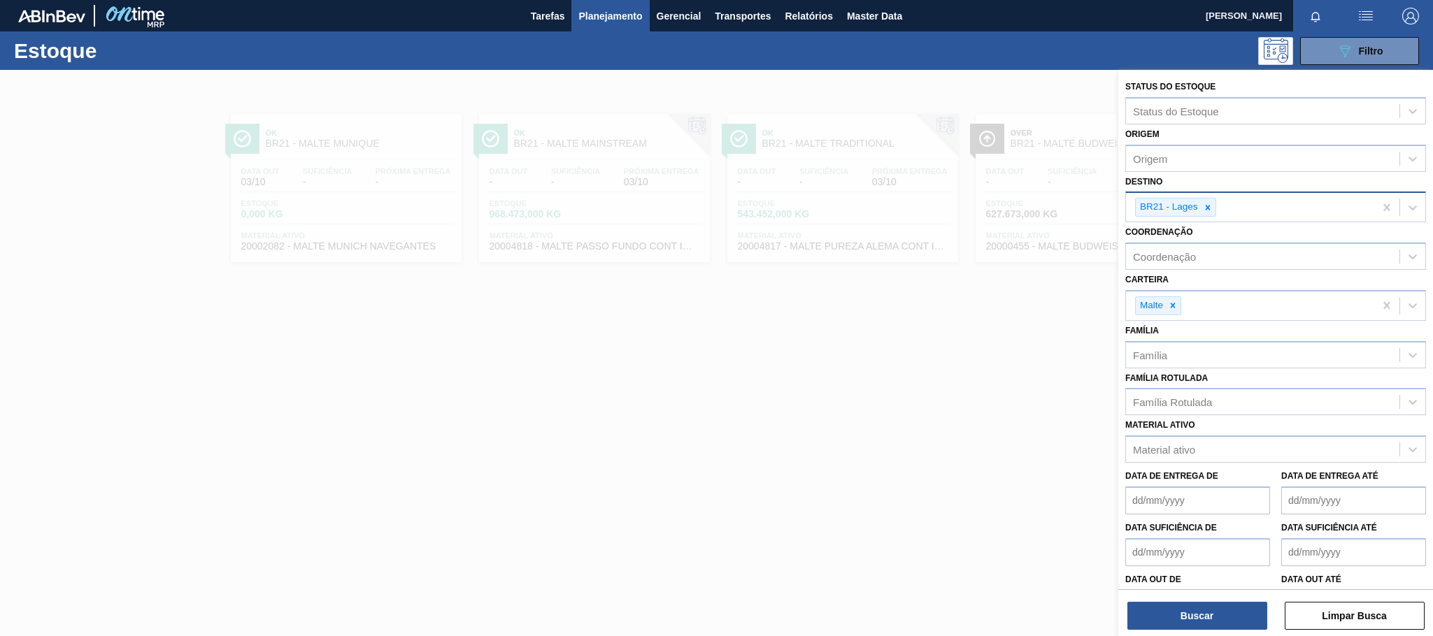
click at [999, 380] on div at bounding box center [716, 388] width 1433 height 636
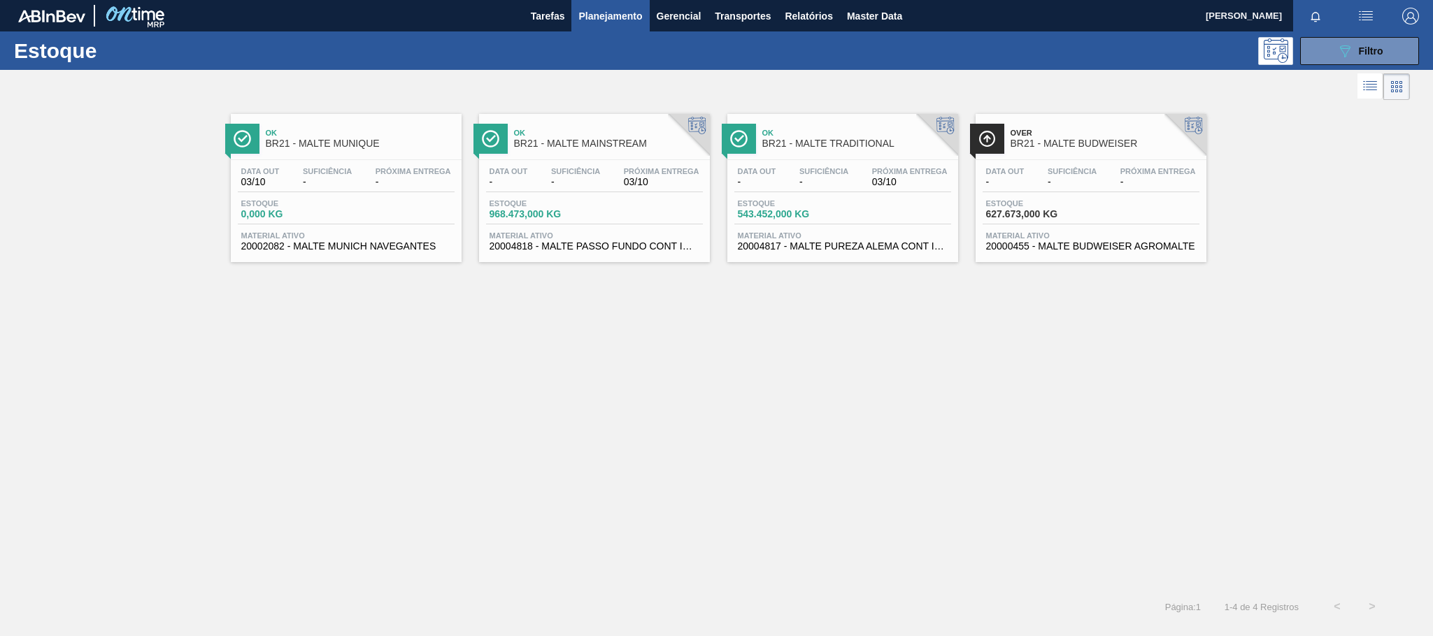
click at [592, 166] on div "Data out - Suficiência - Próxima Entrega 03/10 [GEOGRAPHIC_DATA] 968.473,000 KG…" at bounding box center [594, 207] width 231 height 95
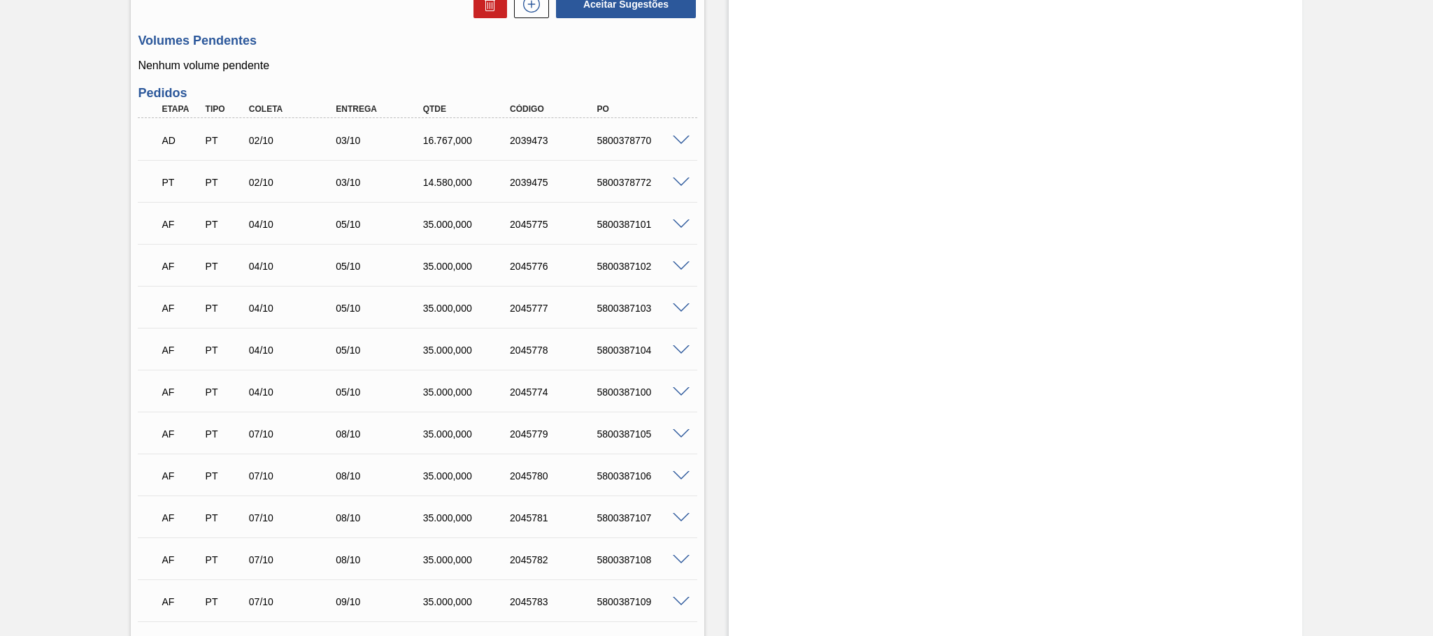
scroll to position [550, 0]
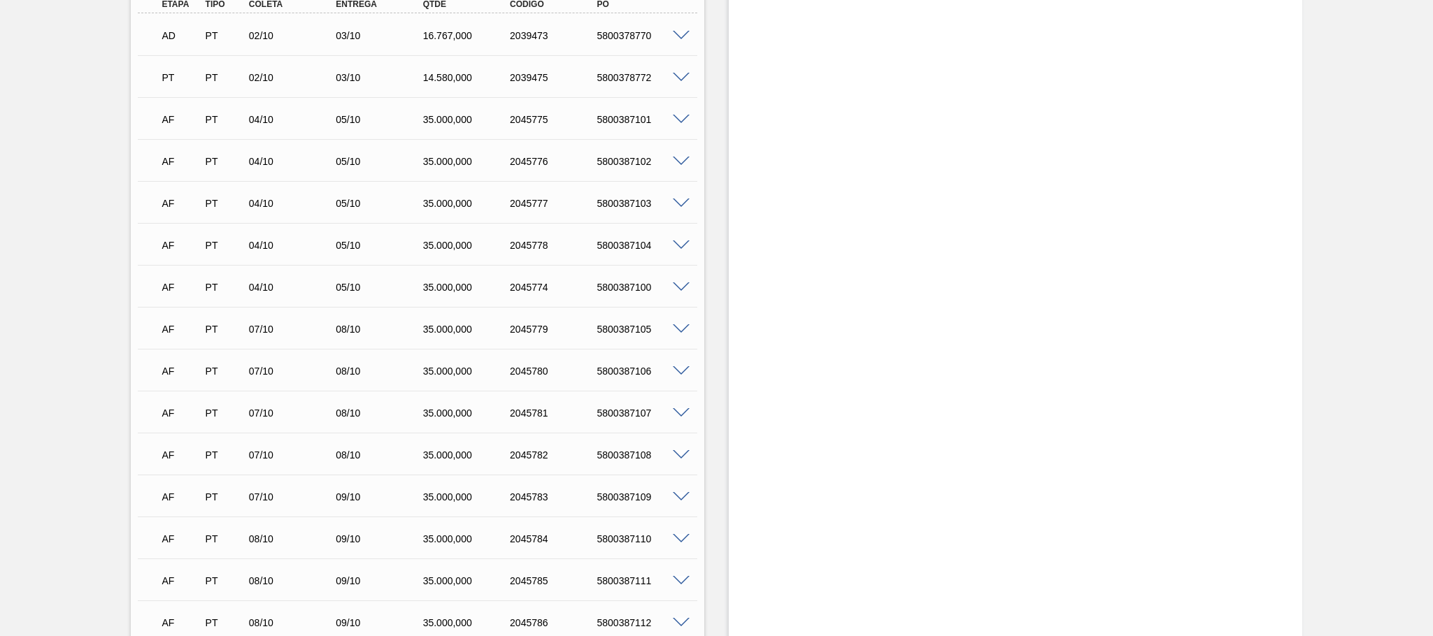
click at [678, 250] on span at bounding box center [681, 246] width 17 height 10
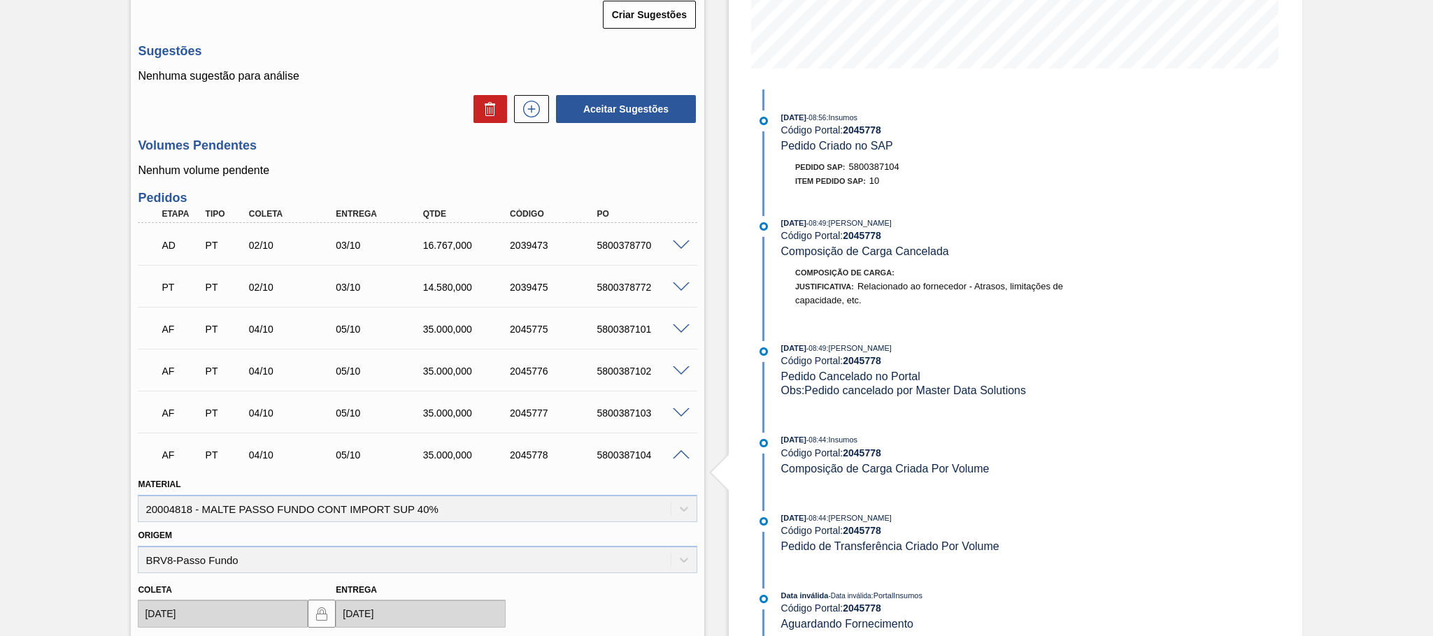
scroll to position [445, 0]
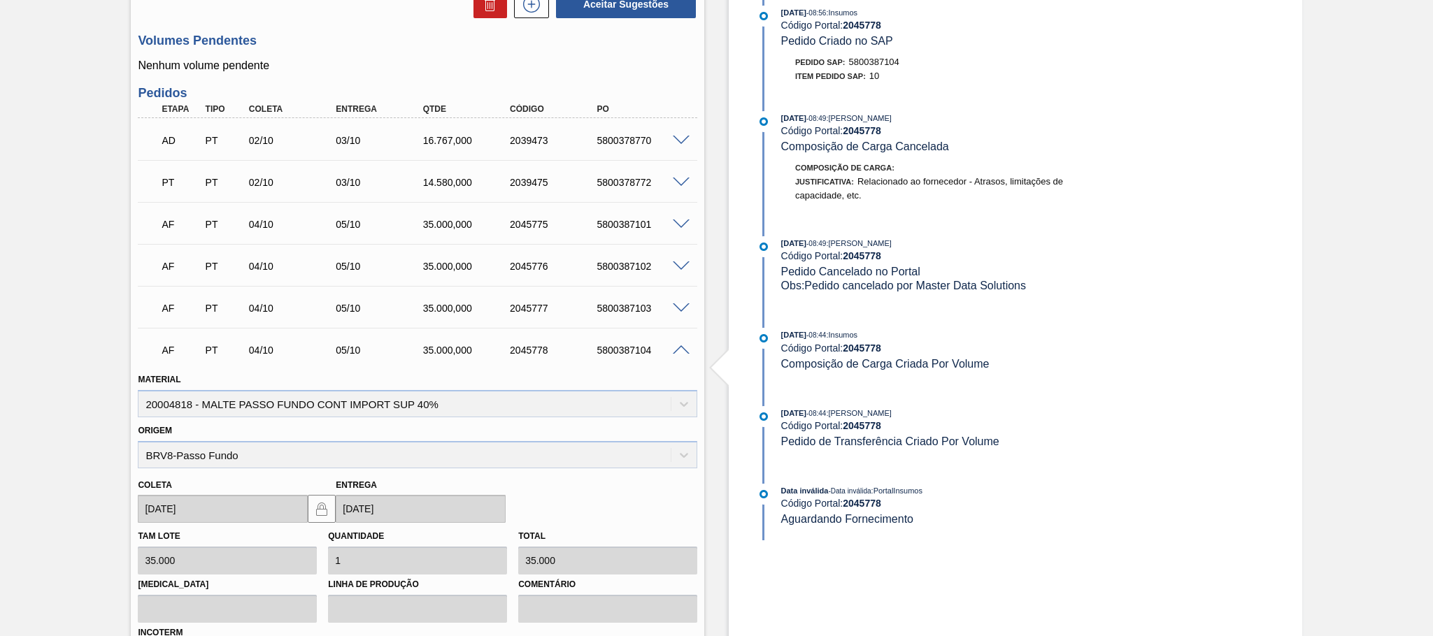
click at [678, 355] on span at bounding box center [681, 350] width 17 height 10
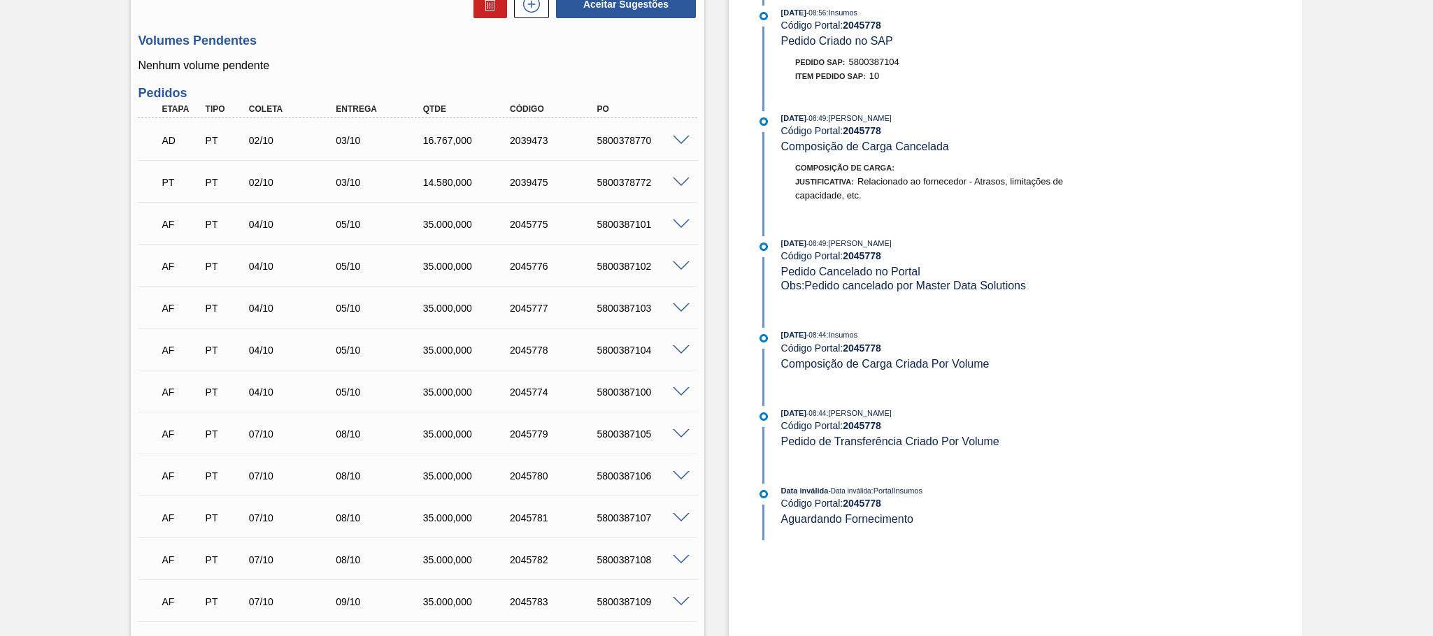
click at [682, 271] on span at bounding box center [681, 267] width 17 height 10
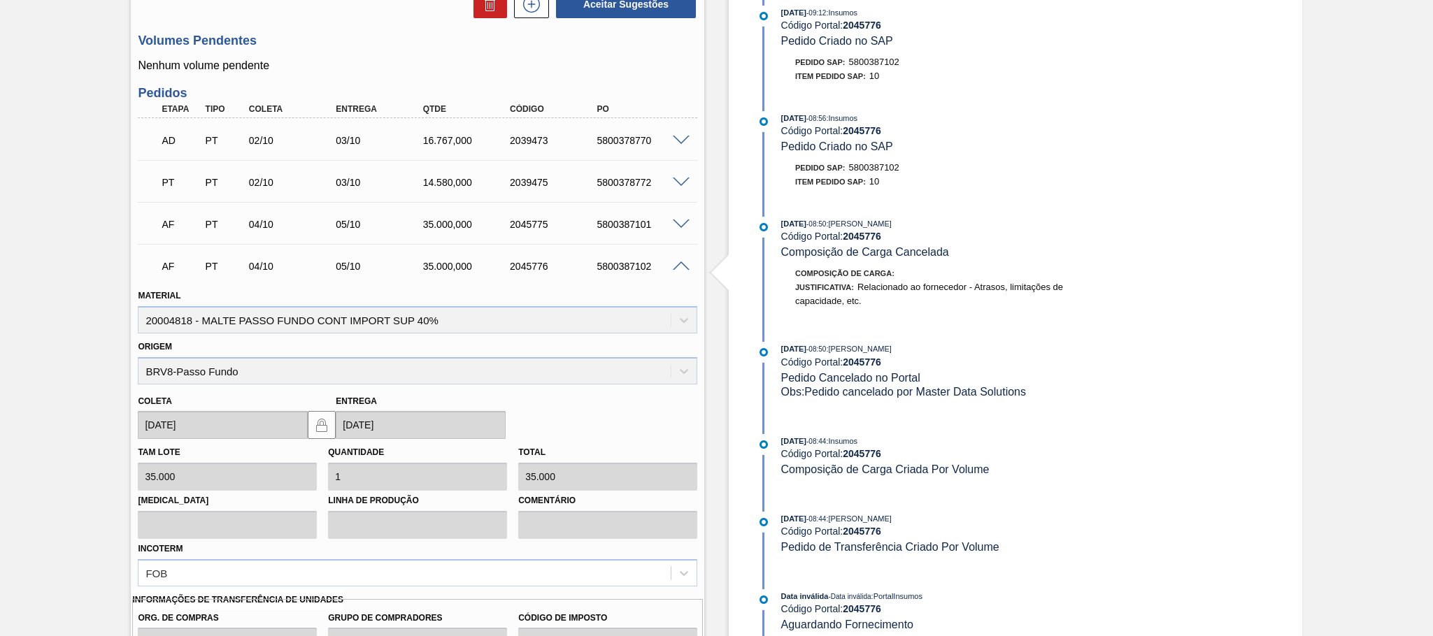
click at [684, 269] on span at bounding box center [681, 267] width 17 height 10
